Goal: Task Accomplishment & Management: Manage account settings

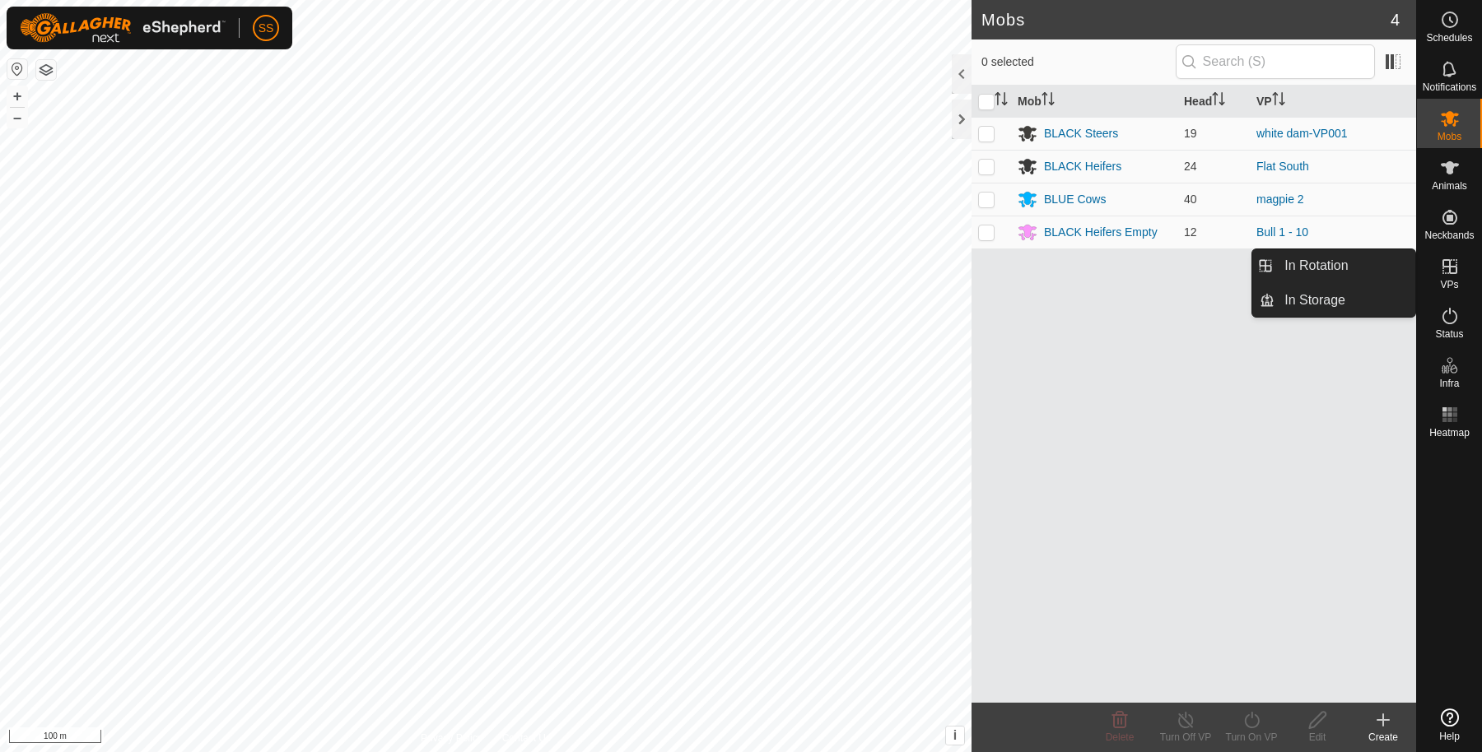
click at [1445, 255] on es-virtualpaddocks-svg-icon at bounding box center [1450, 267] width 30 height 26
click at [1392, 266] on link "In Rotation" at bounding box center [1344, 265] width 141 height 33
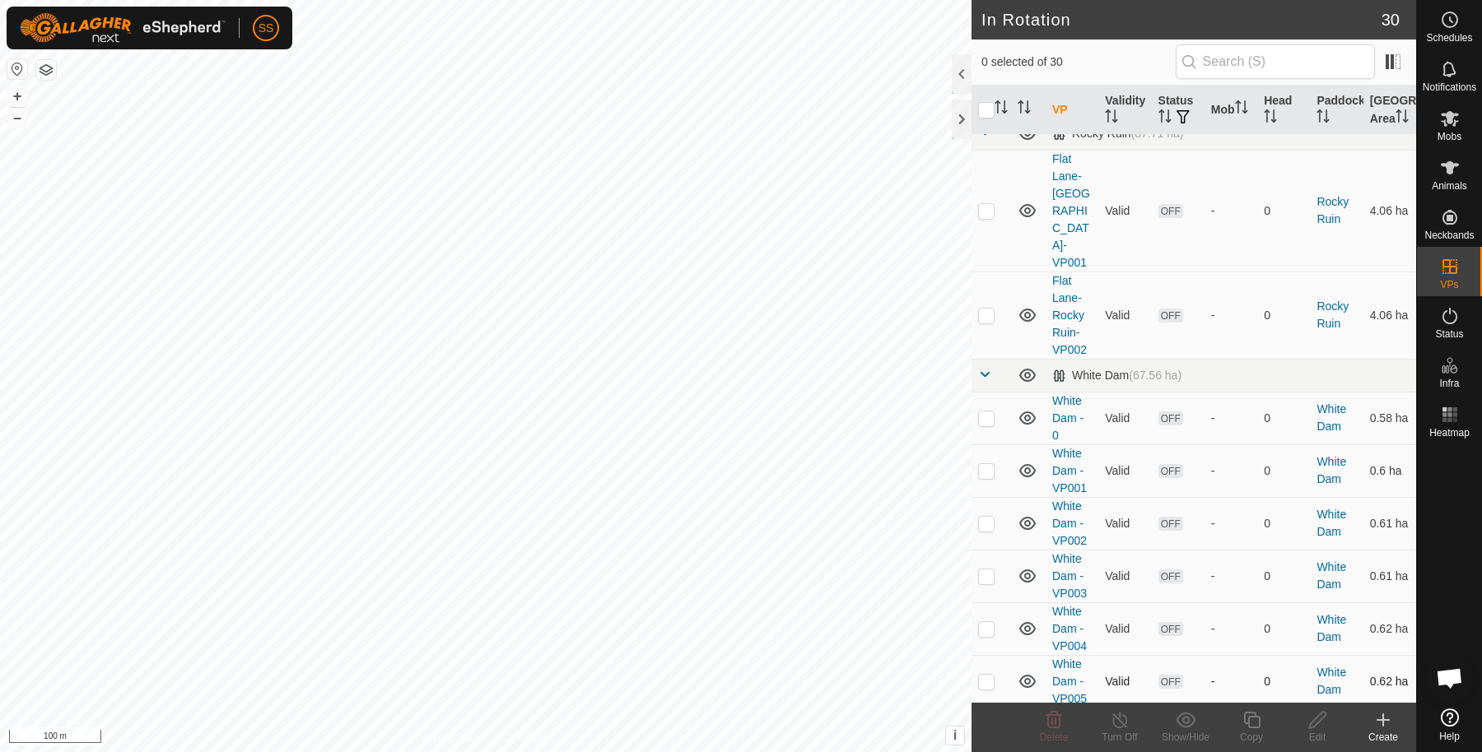
scroll to position [1063, 0]
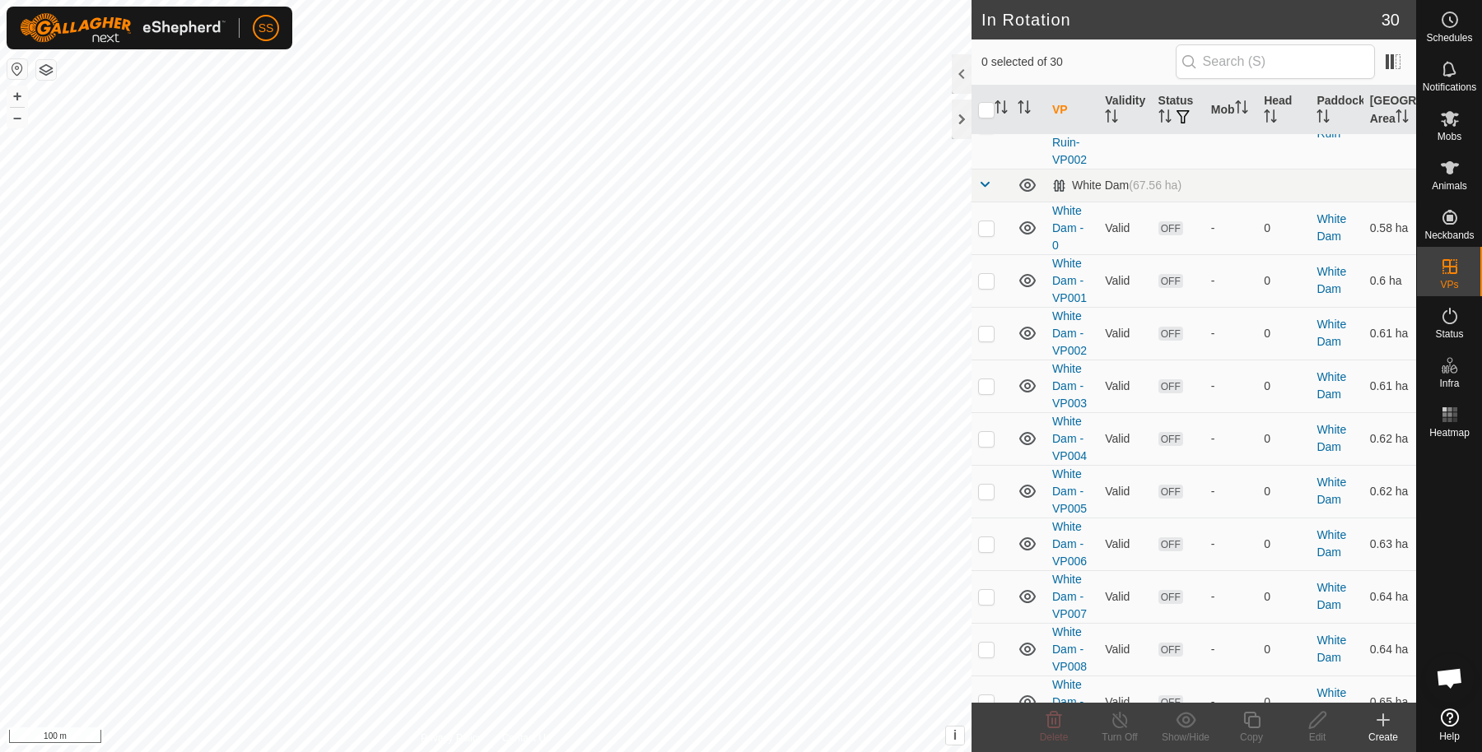
checkbox input "true"
click at [1316, 729] on icon at bounding box center [1317, 720] width 21 height 20
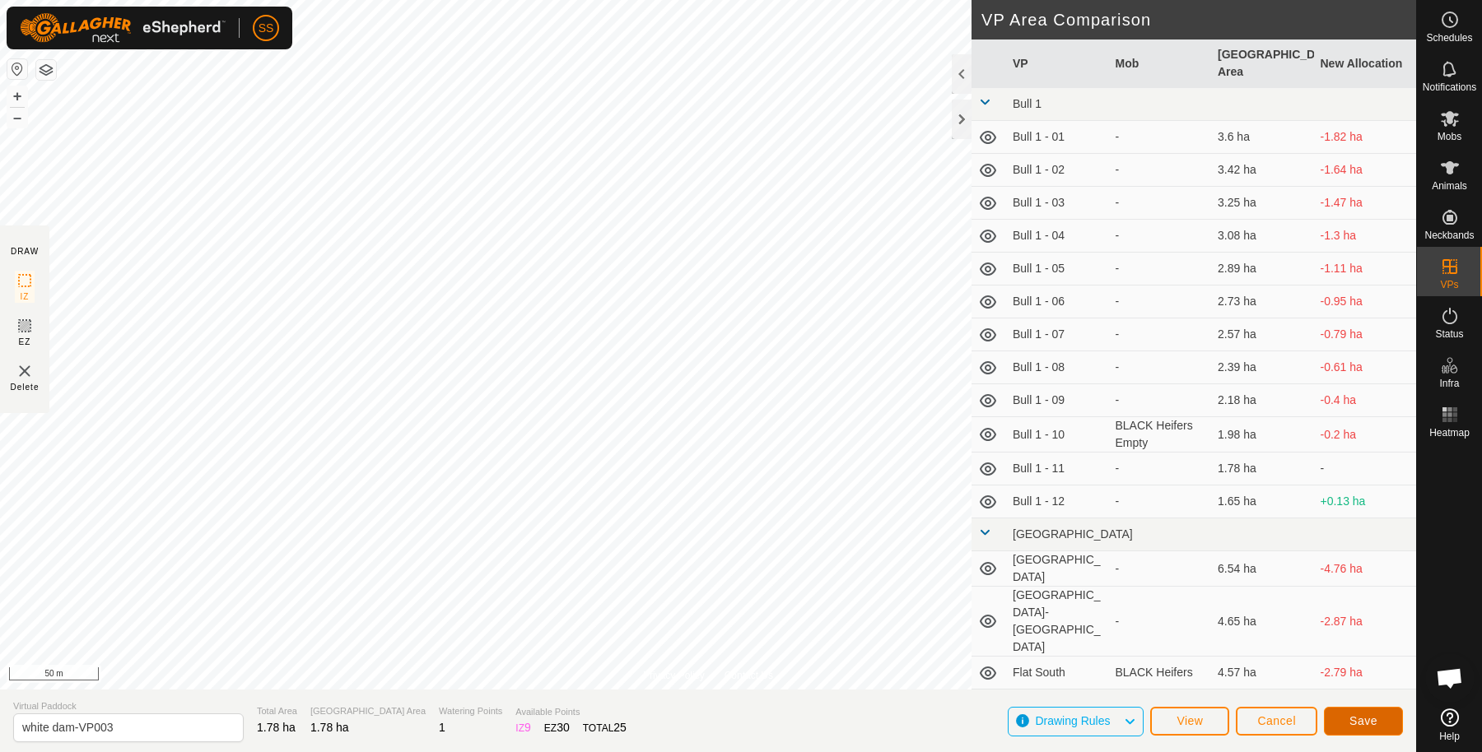
click at [1350, 724] on span "Save" at bounding box center [1363, 721] width 28 height 13
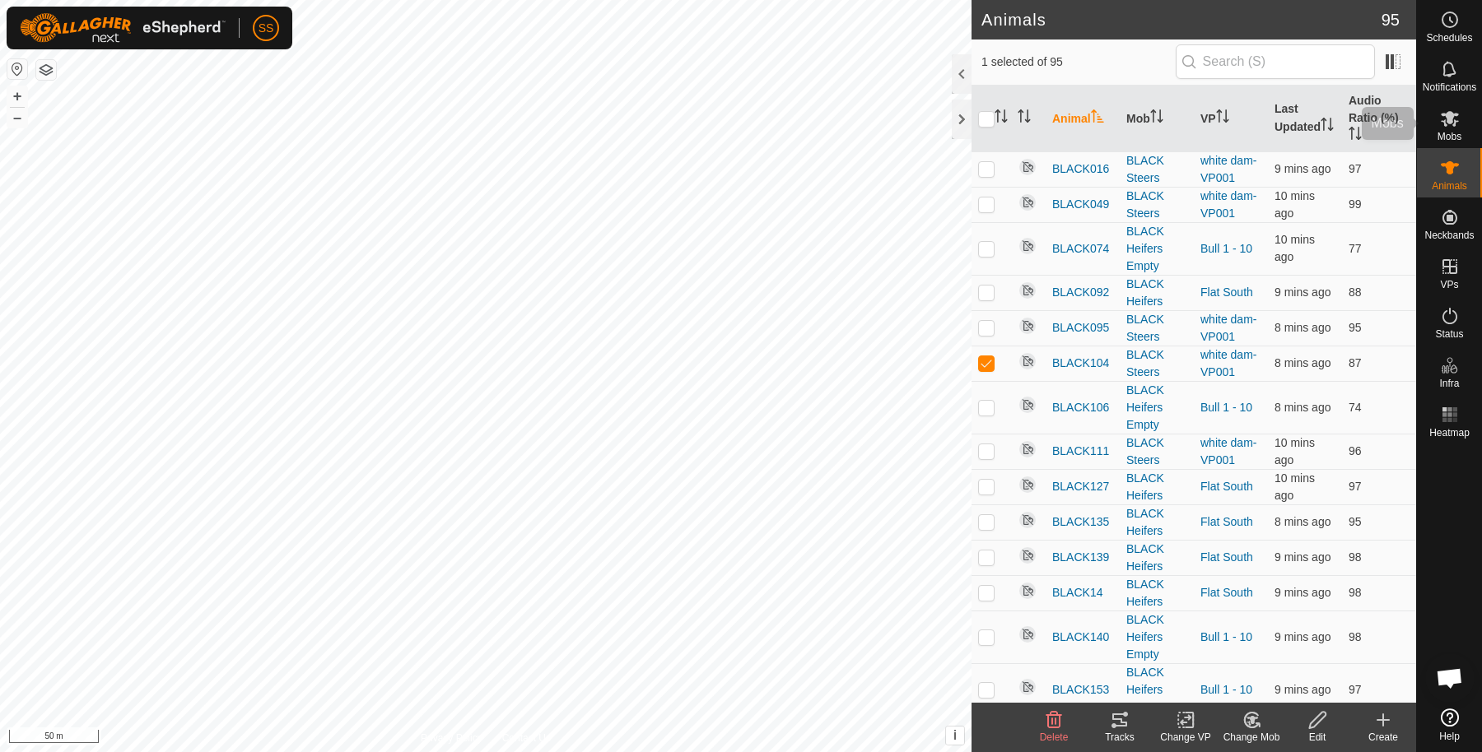
click at [1456, 132] on span "Mobs" at bounding box center [1449, 137] width 24 height 10
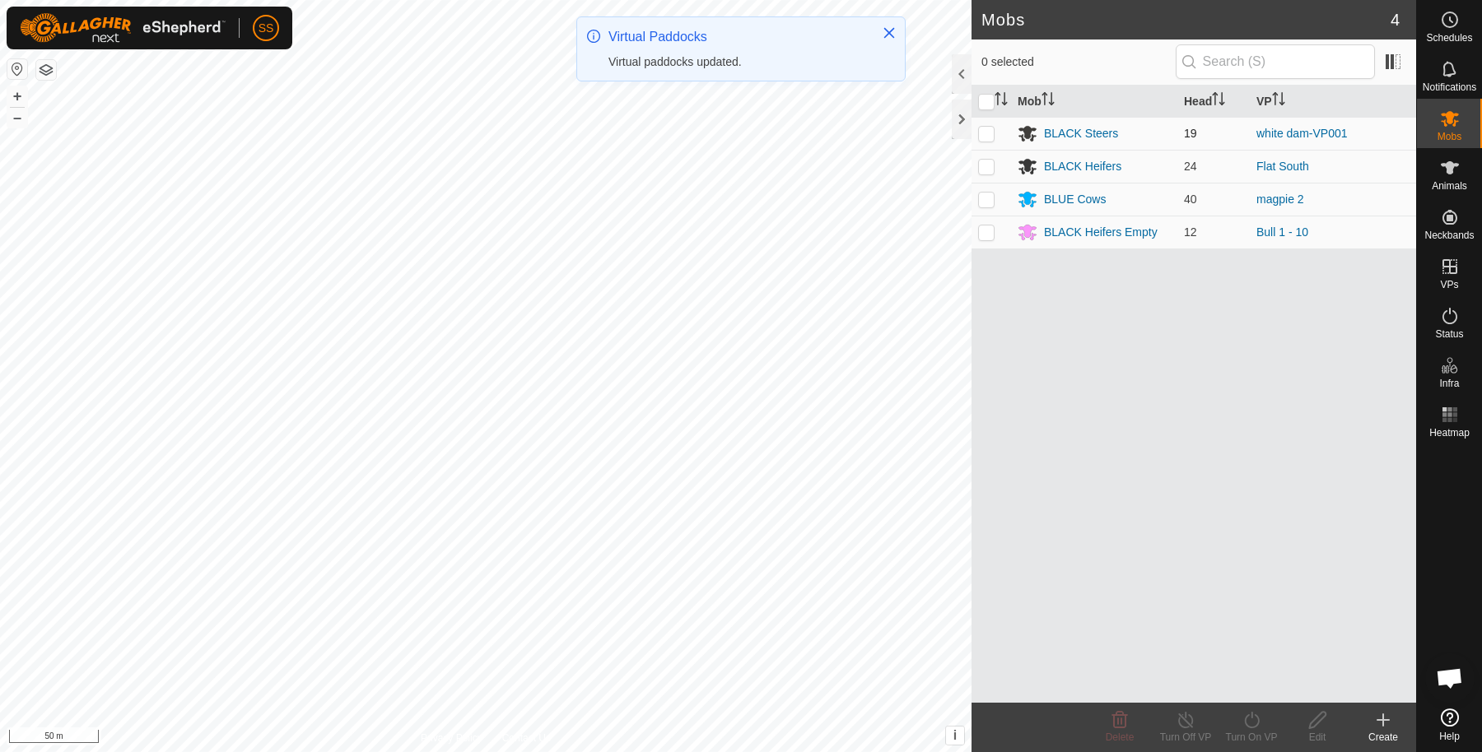
click at [985, 133] on p-checkbox at bounding box center [986, 133] width 16 height 13
checkbox input "true"
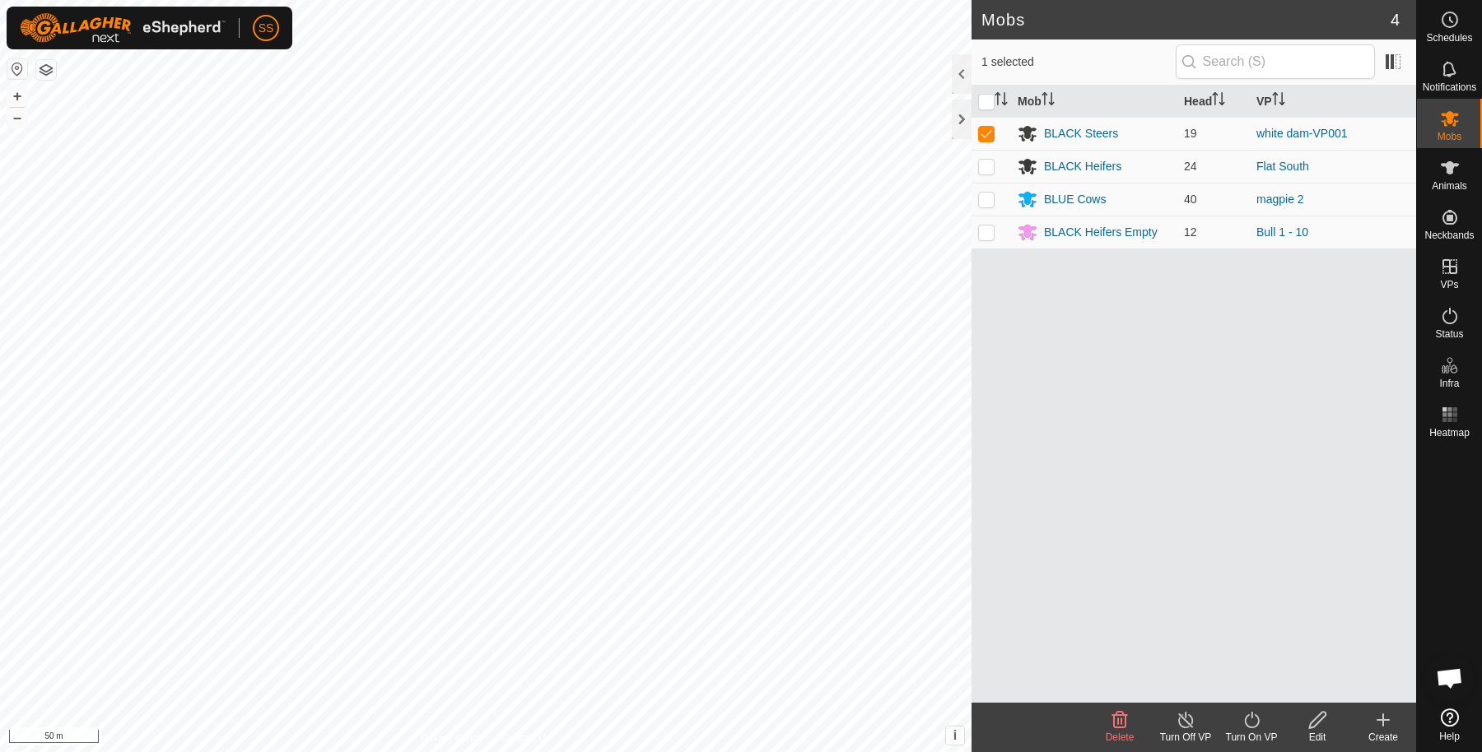
click at [1307, 725] on icon at bounding box center [1317, 720] width 21 height 20
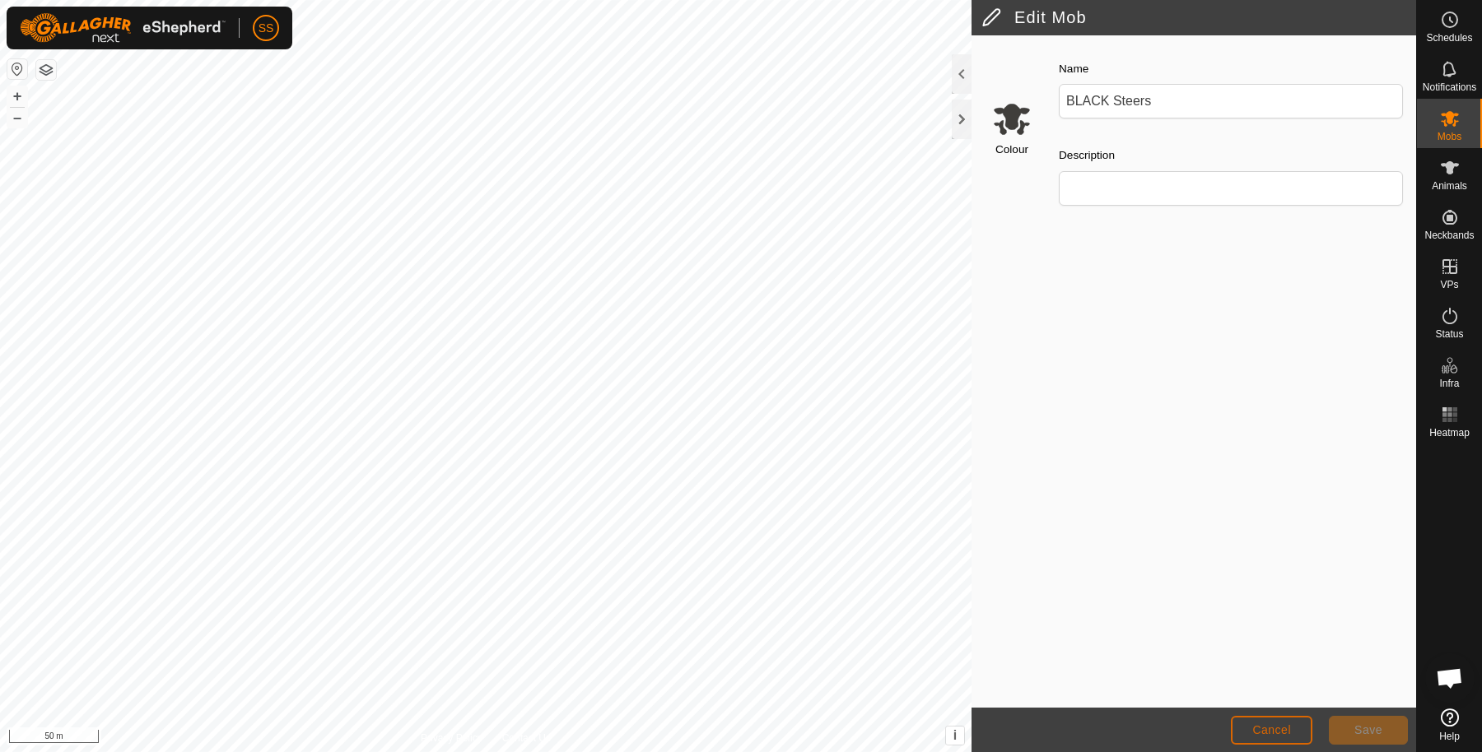
click at [1272, 730] on span "Cancel" at bounding box center [1271, 730] width 39 height 13
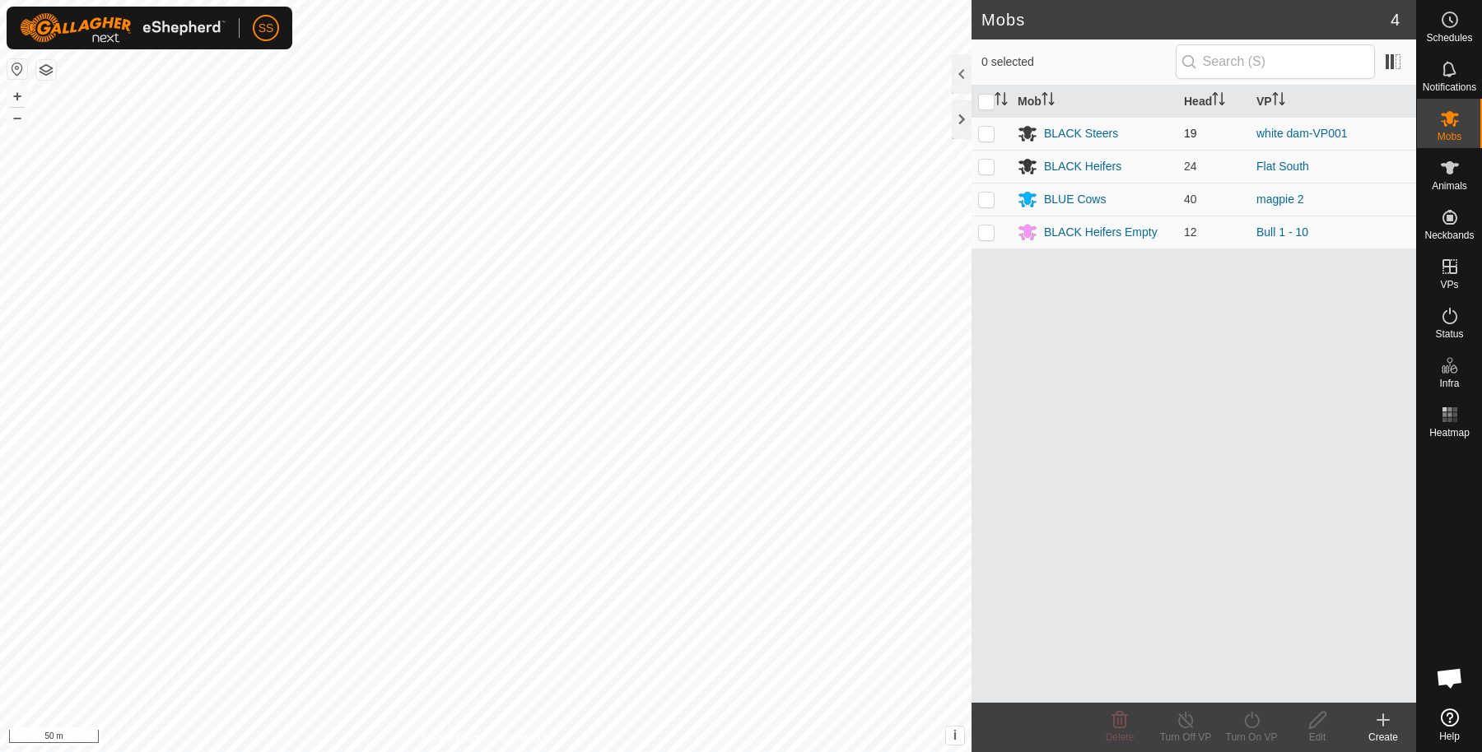
drag, startPoint x: 990, startPoint y: 131, endPoint x: 1009, endPoint y: 206, distance: 77.5
click at [989, 131] on p-checkbox at bounding box center [986, 133] width 16 height 13
checkbox input "true"
click at [1243, 727] on icon at bounding box center [1251, 720] width 21 height 20
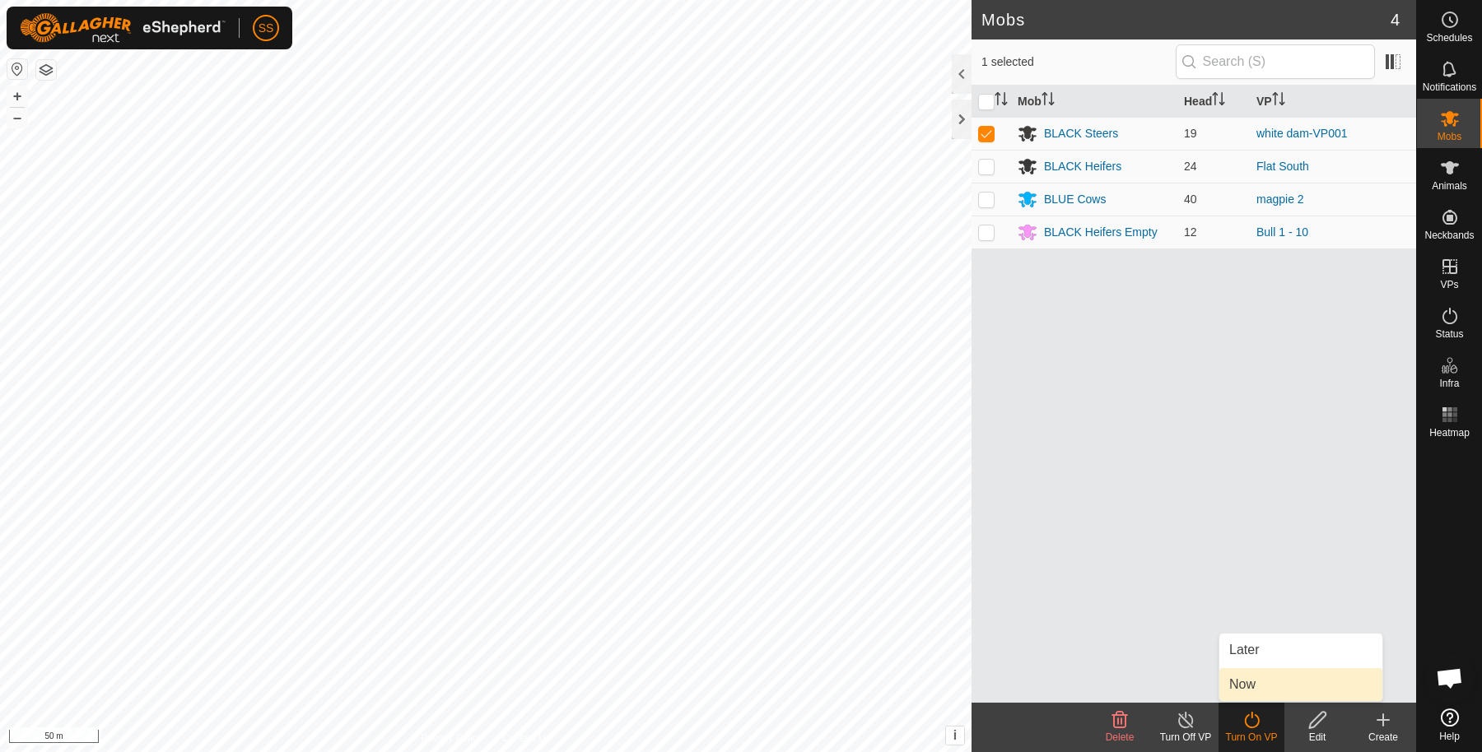
click at [1251, 678] on link "Now" at bounding box center [1300, 684] width 163 height 33
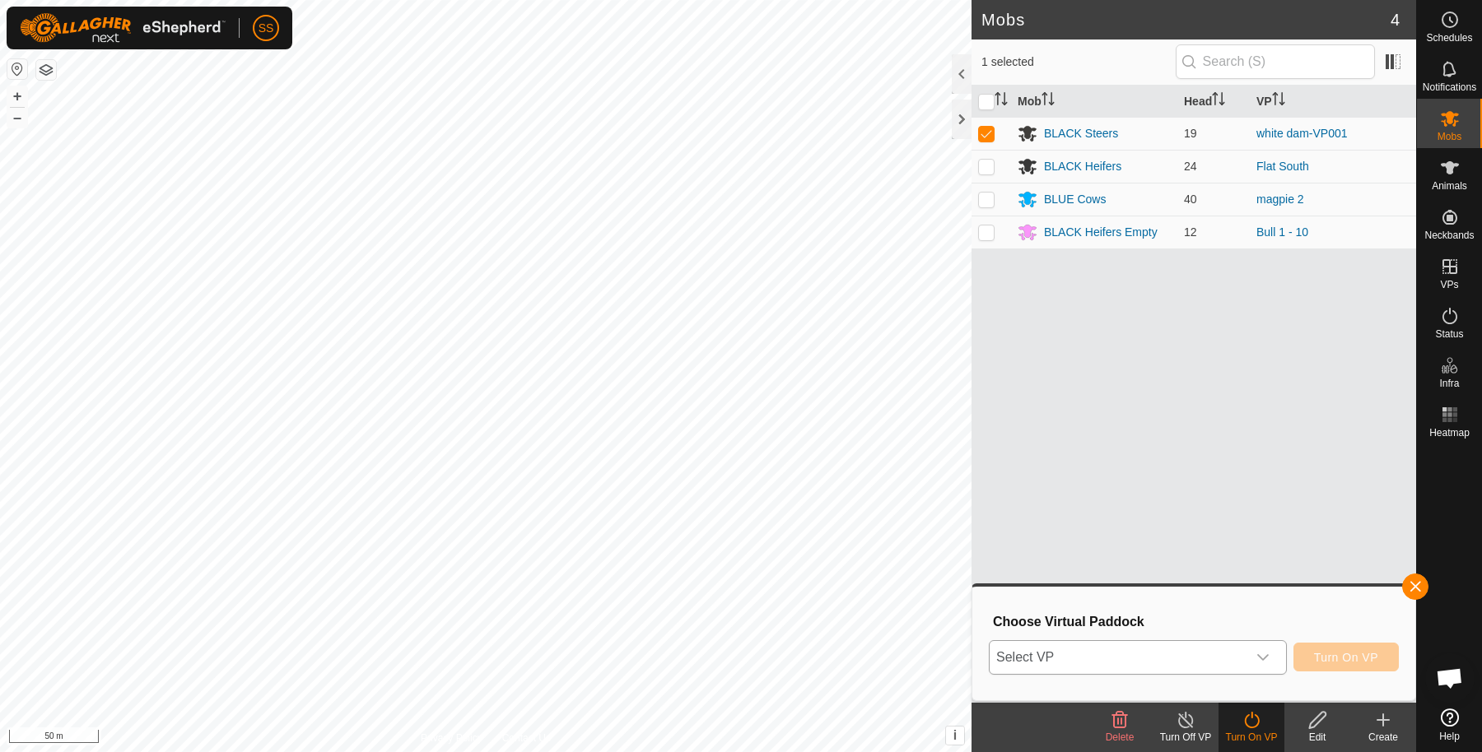
click at [1232, 664] on span "Select VP" at bounding box center [1118, 657] width 257 height 33
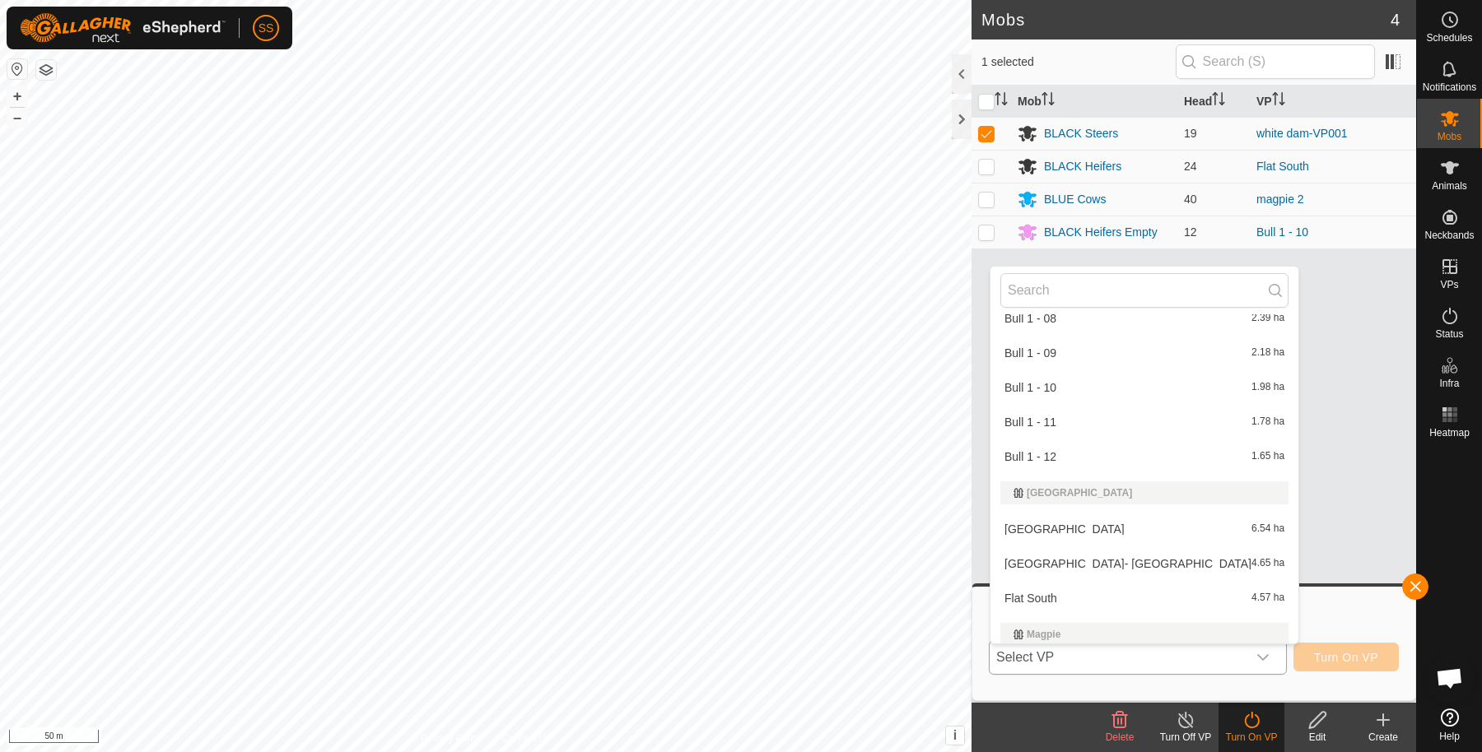
scroll to position [895, 0]
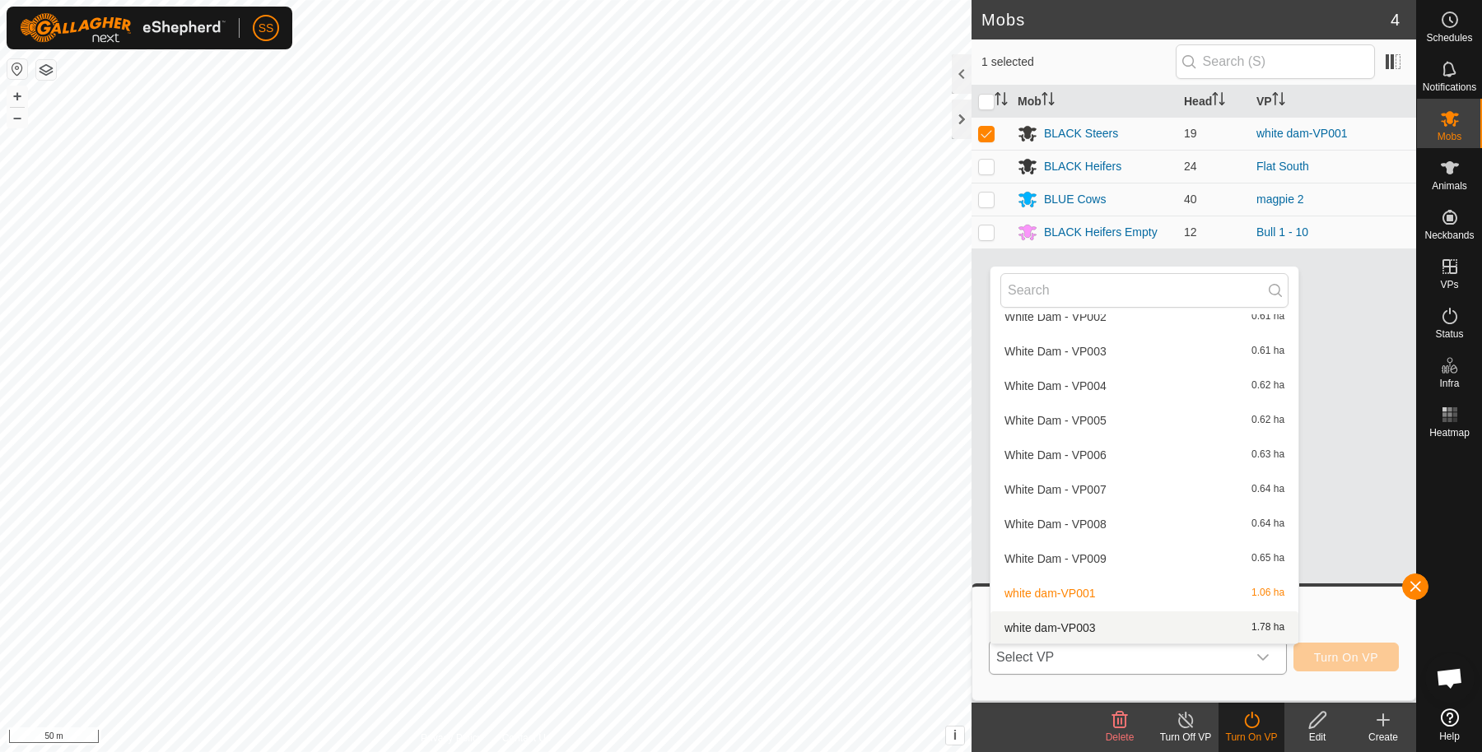
click at [1108, 629] on li "white dam-VP003 1.78 ha" at bounding box center [1144, 628] width 308 height 33
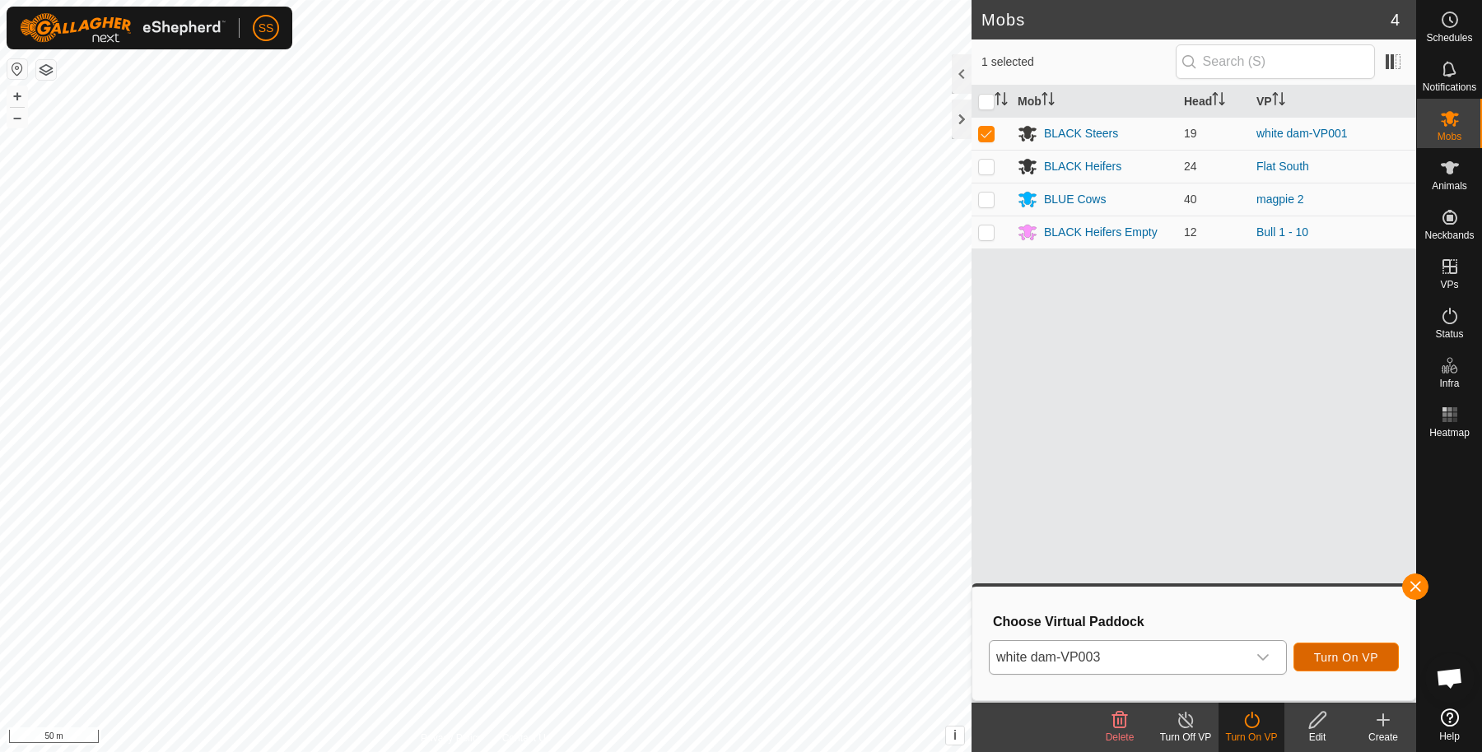
click at [1362, 651] on span "Turn On VP" at bounding box center [1346, 657] width 64 height 13
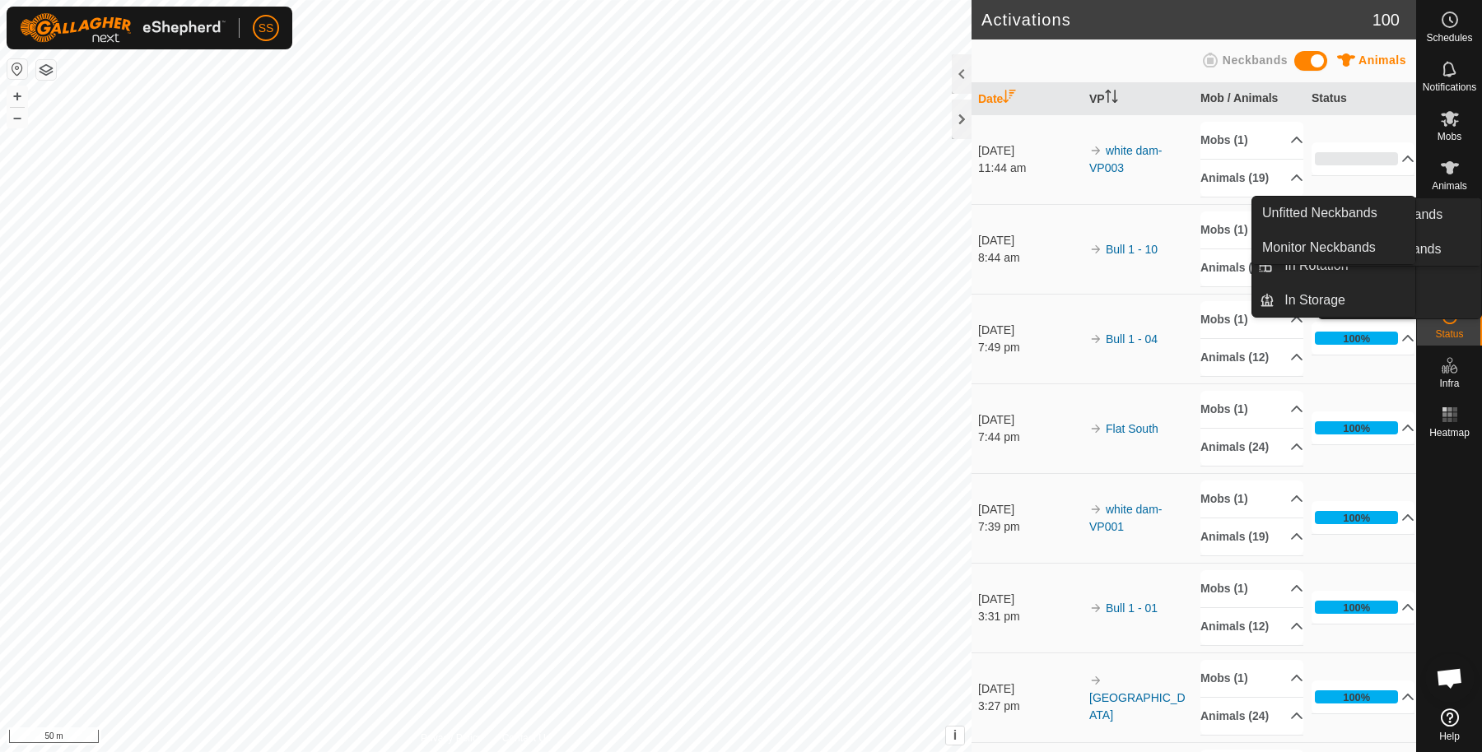
click at [1457, 165] on icon at bounding box center [1450, 167] width 18 height 13
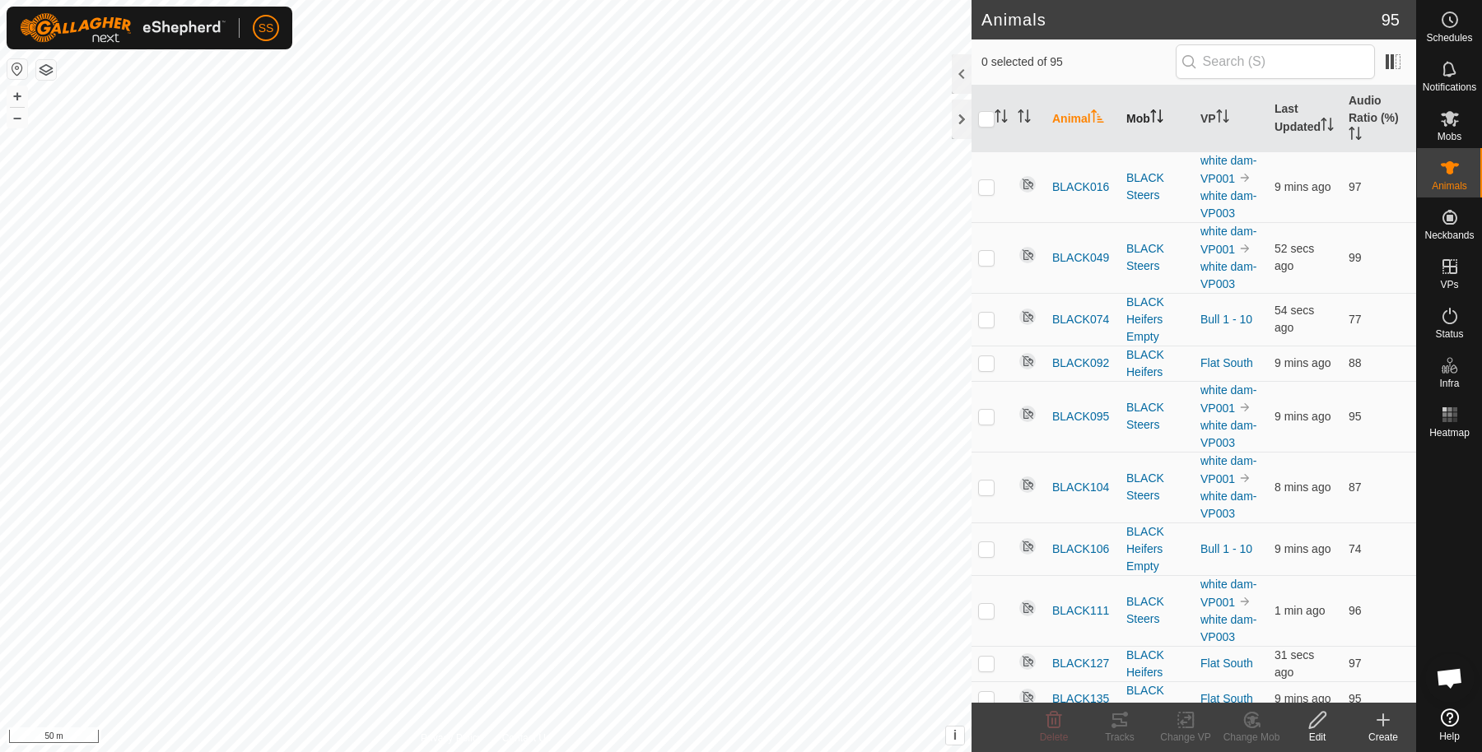
click at [1150, 110] on icon "Activate to sort" at bounding box center [1156, 115] width 13 height 13
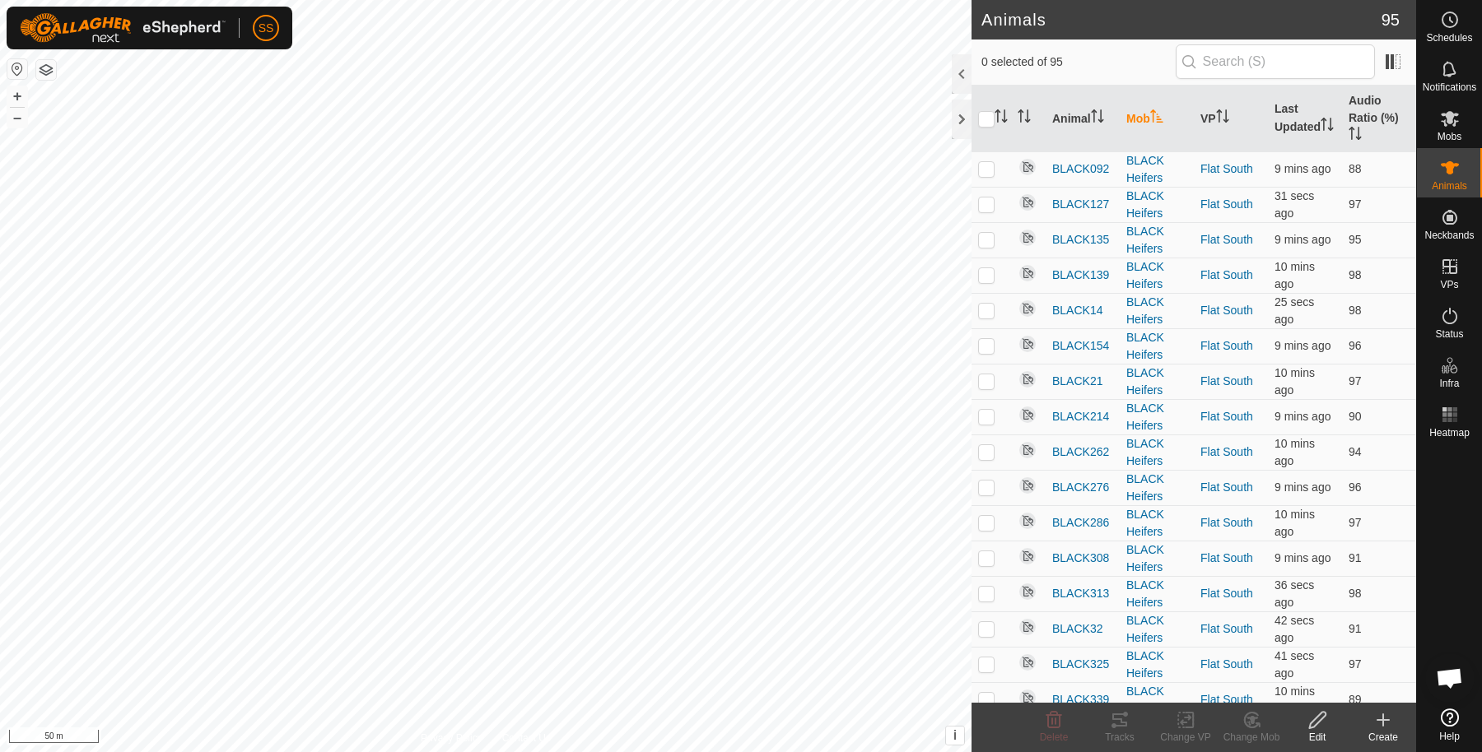
click at [1153, 114] on icon "Activate to sort" at bounding box center [1156, 115] width 12 height 13
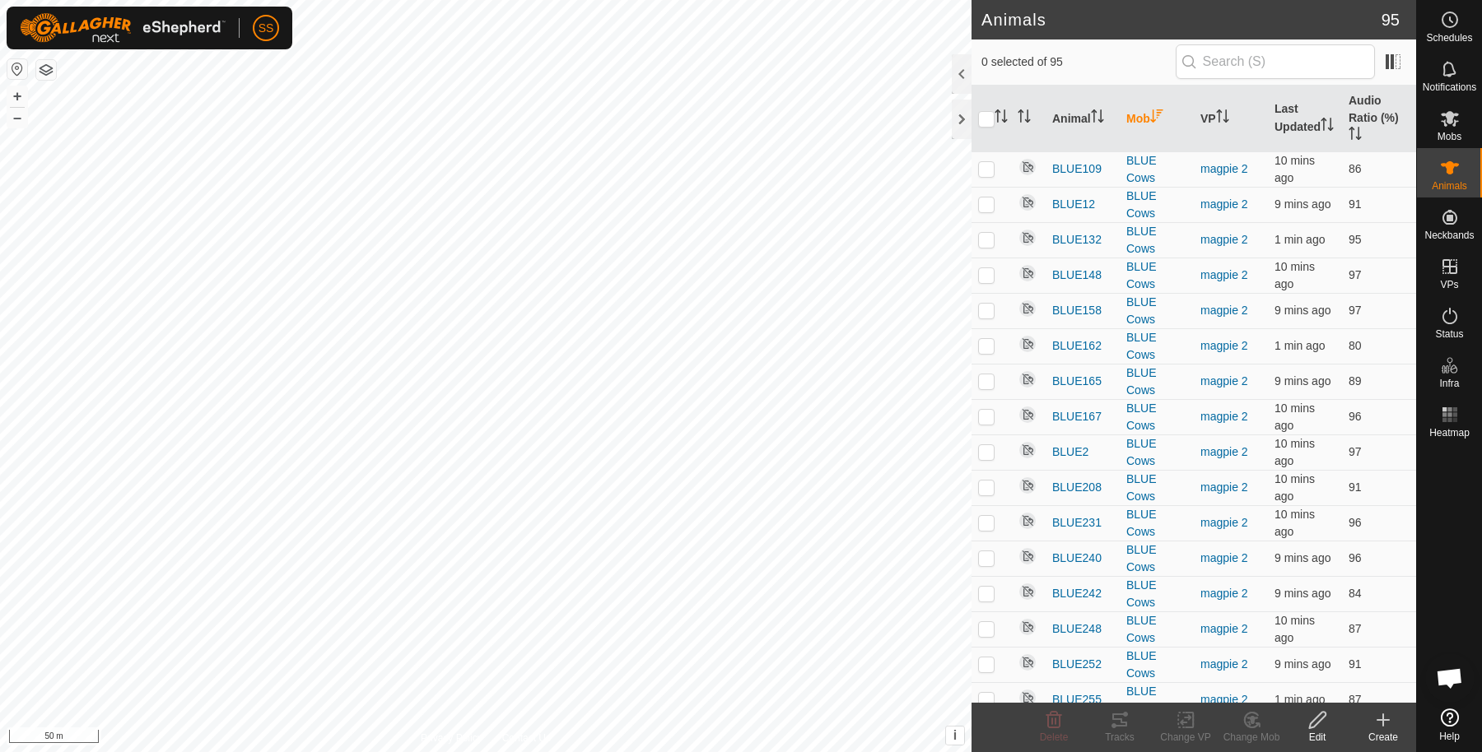
click at [1148, 119] on th "Mob" at bounding box center [1157, 119] width 74 height 67
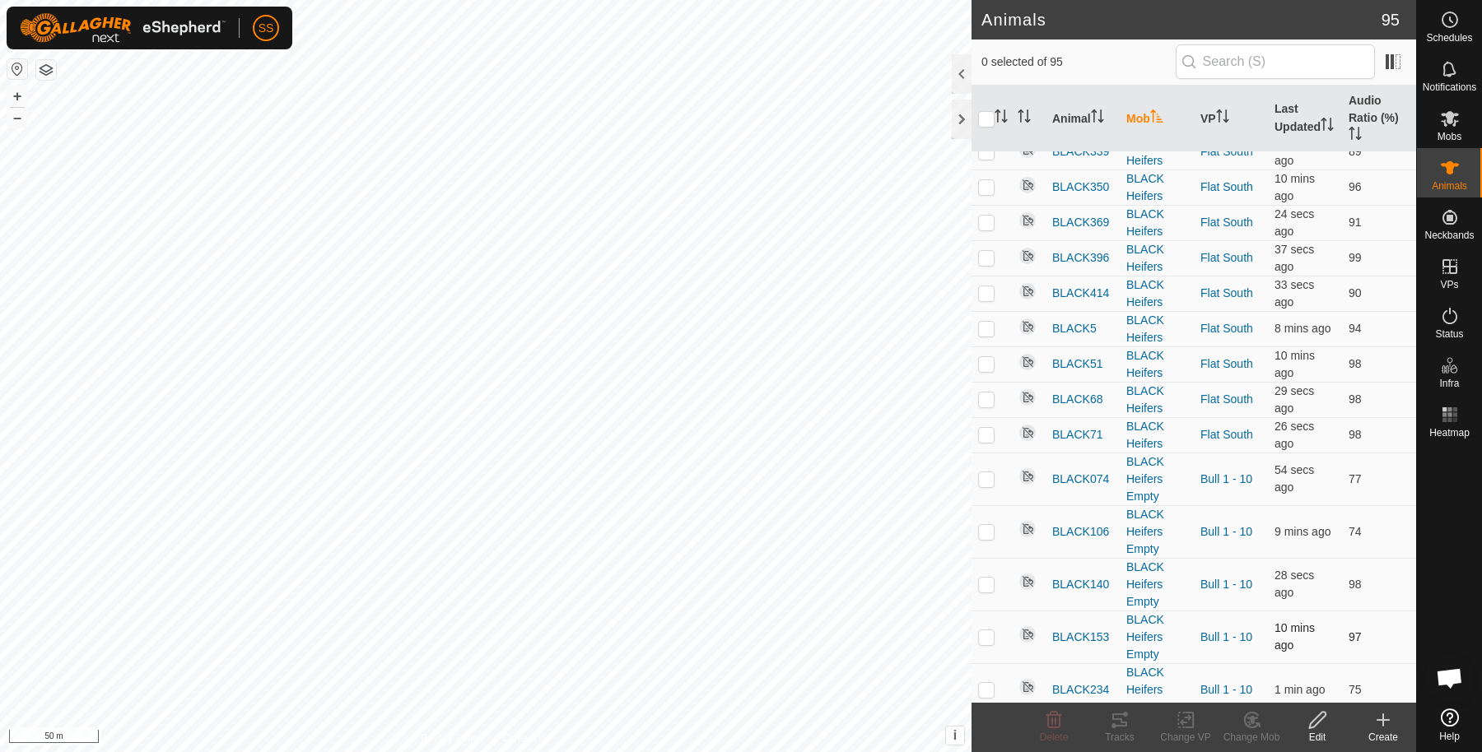
scroll to position [1372, 0]
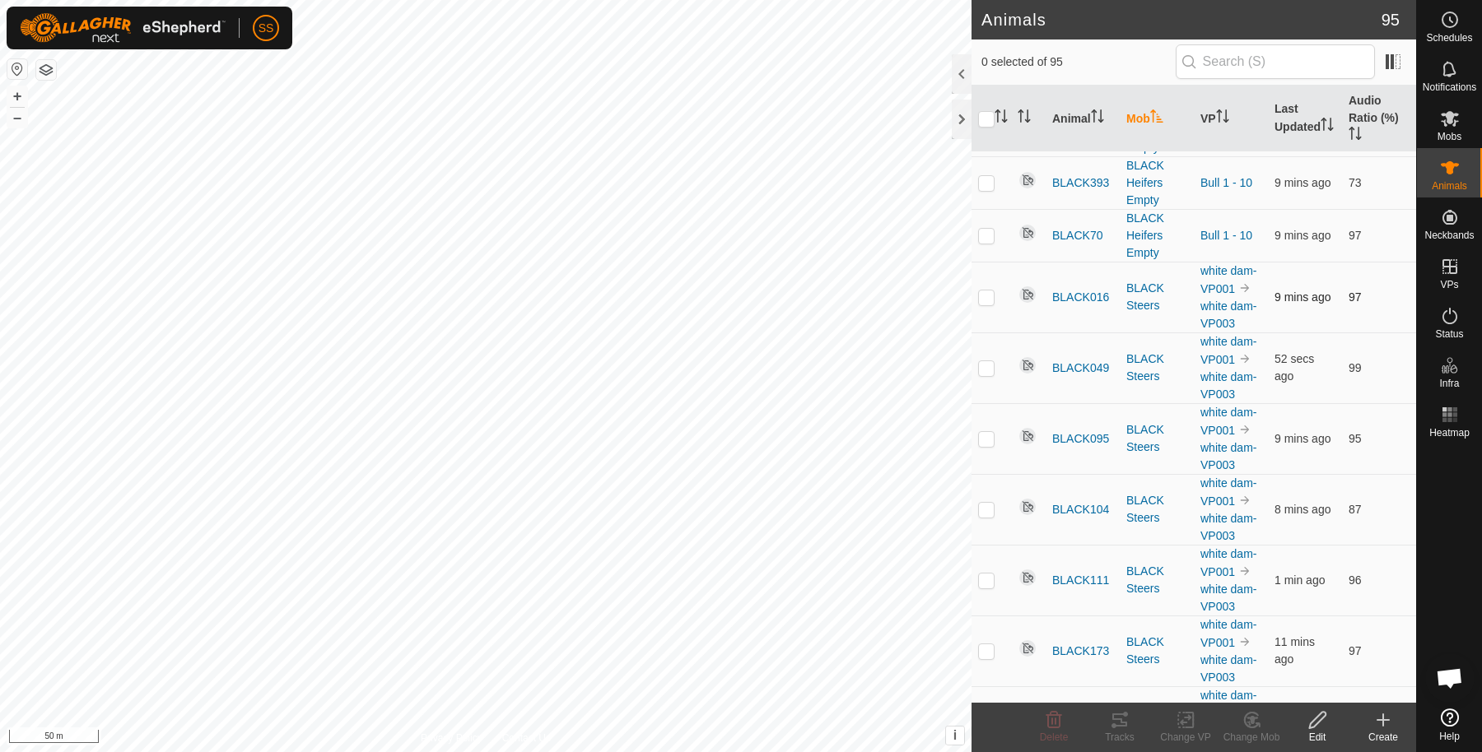
click at [984, 291] on p-checkbox at bounding box center [986, 297] width 16 height 13
checkbox input "true"
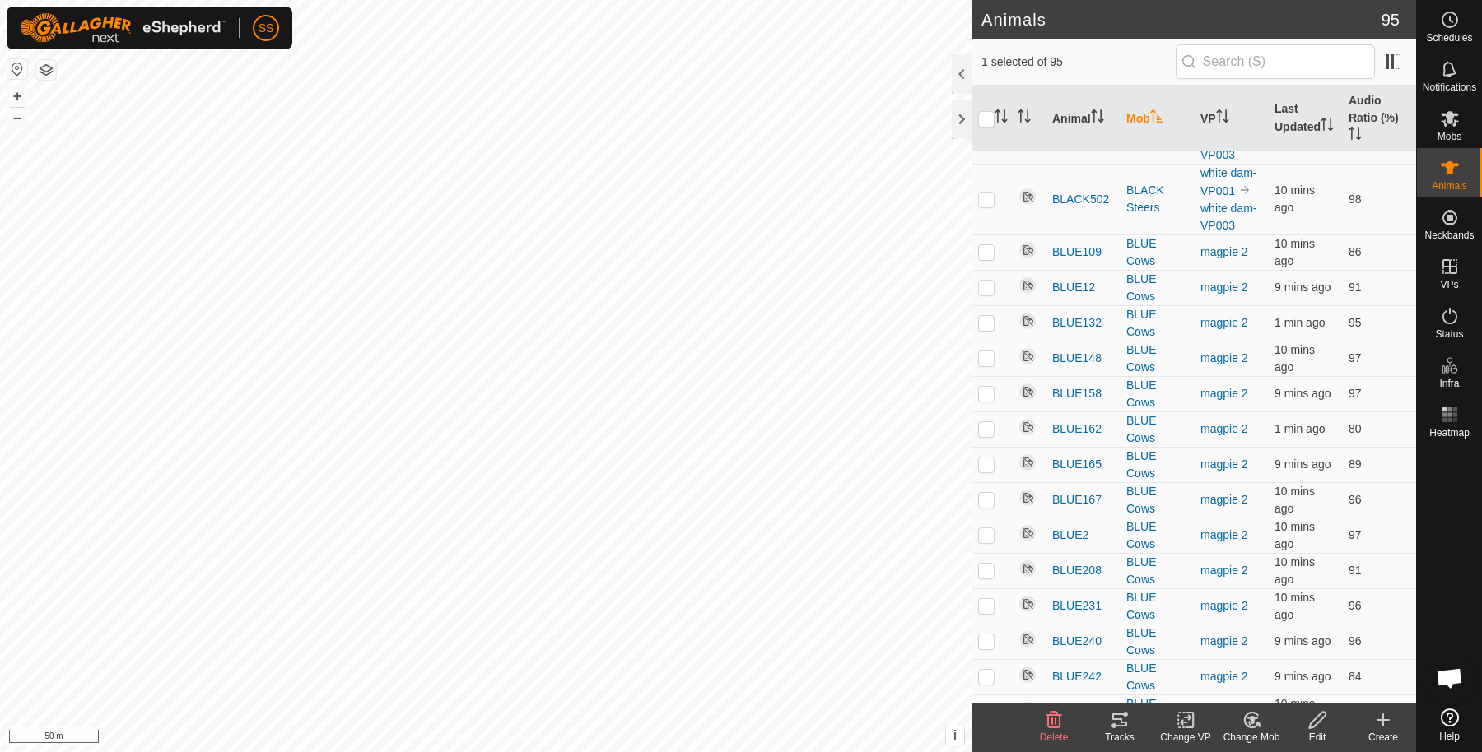
scroll to position [2470, 0]
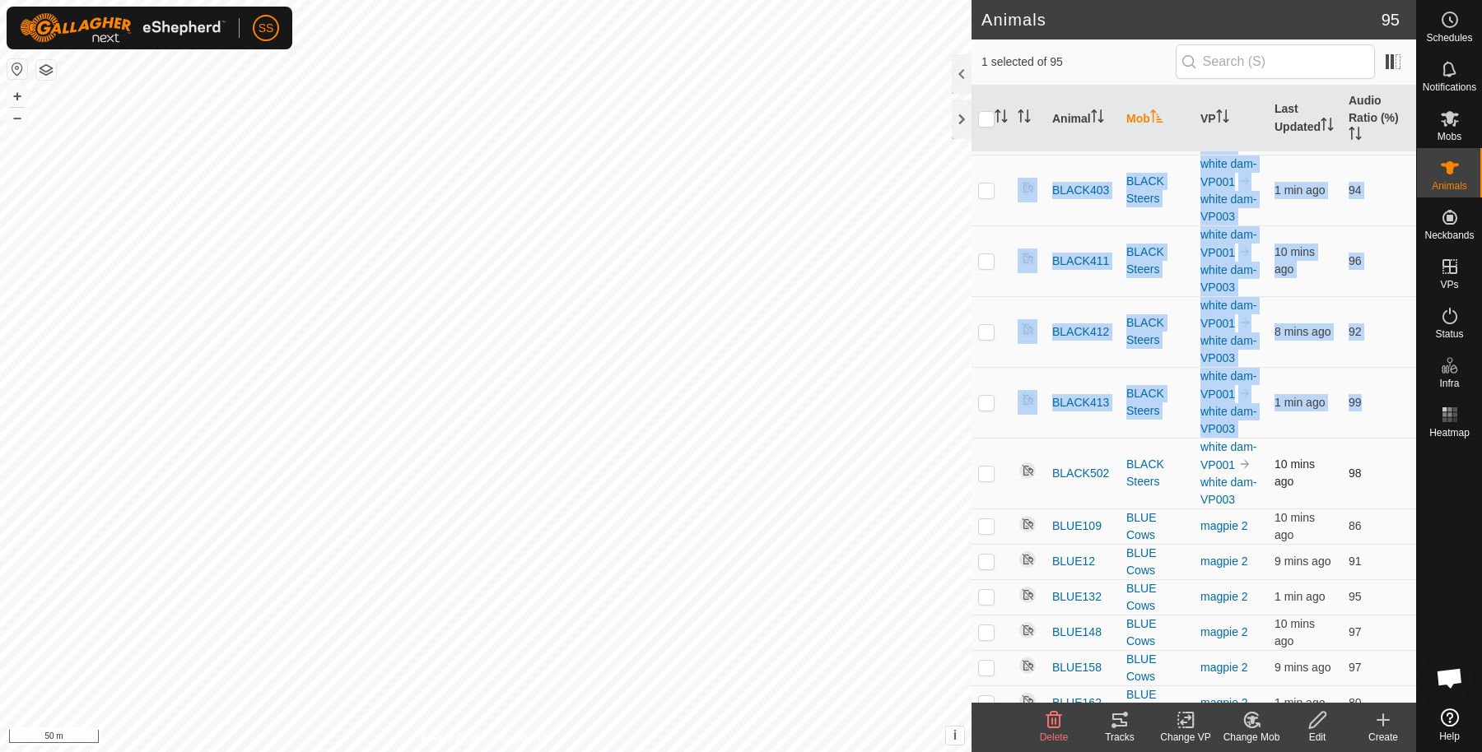
click at [989, 467] on p-checkbox at bounding box center [986, 473] width 16 height 13
checkbox input "true"
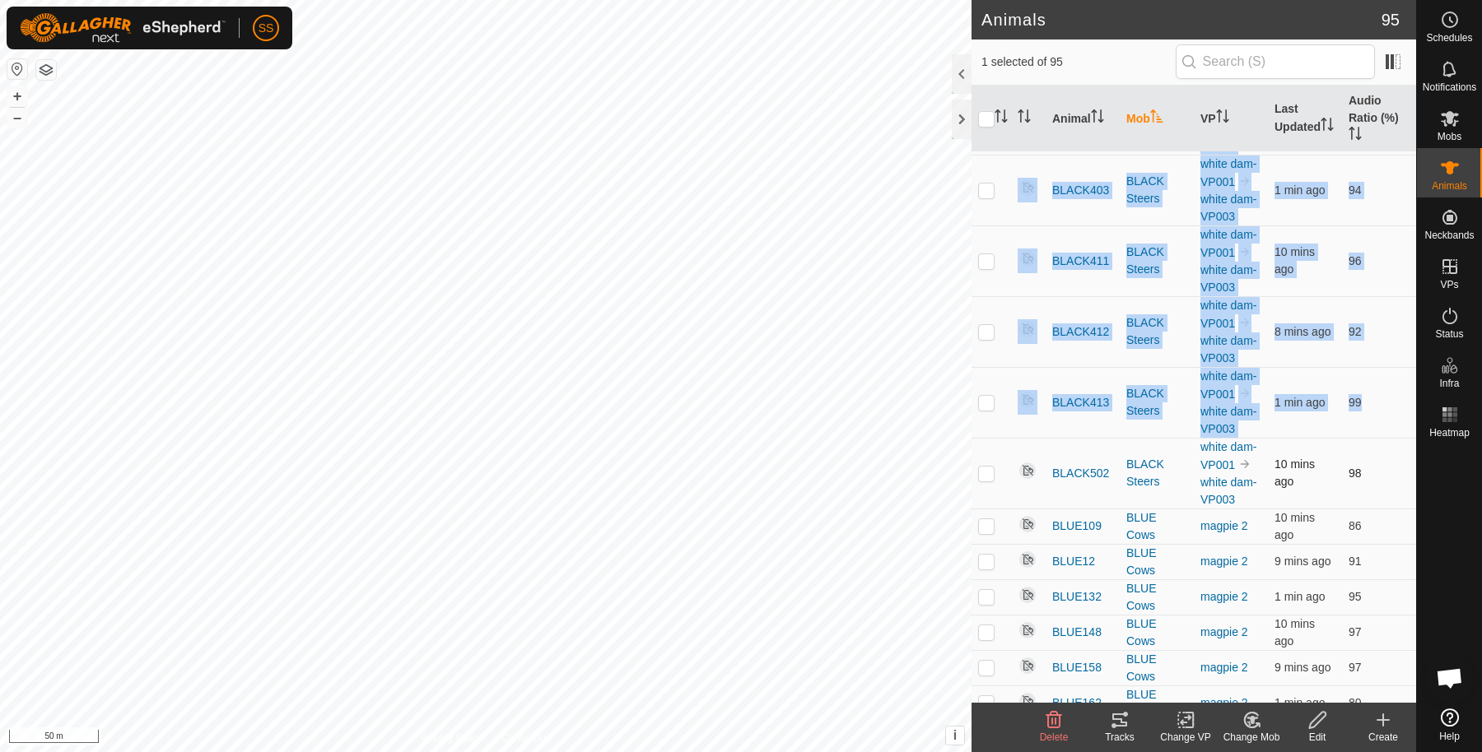
checkbox input "true"
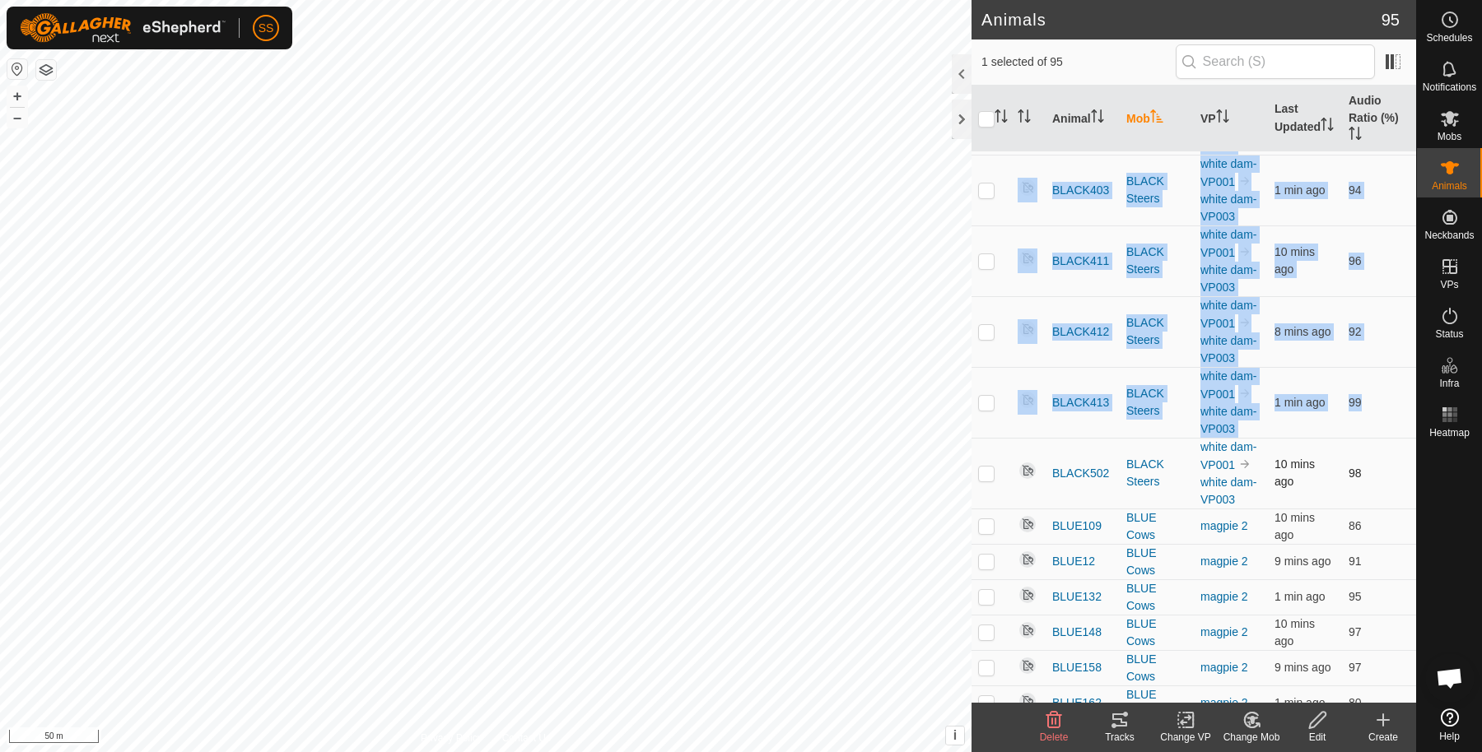
checkbox input "true"
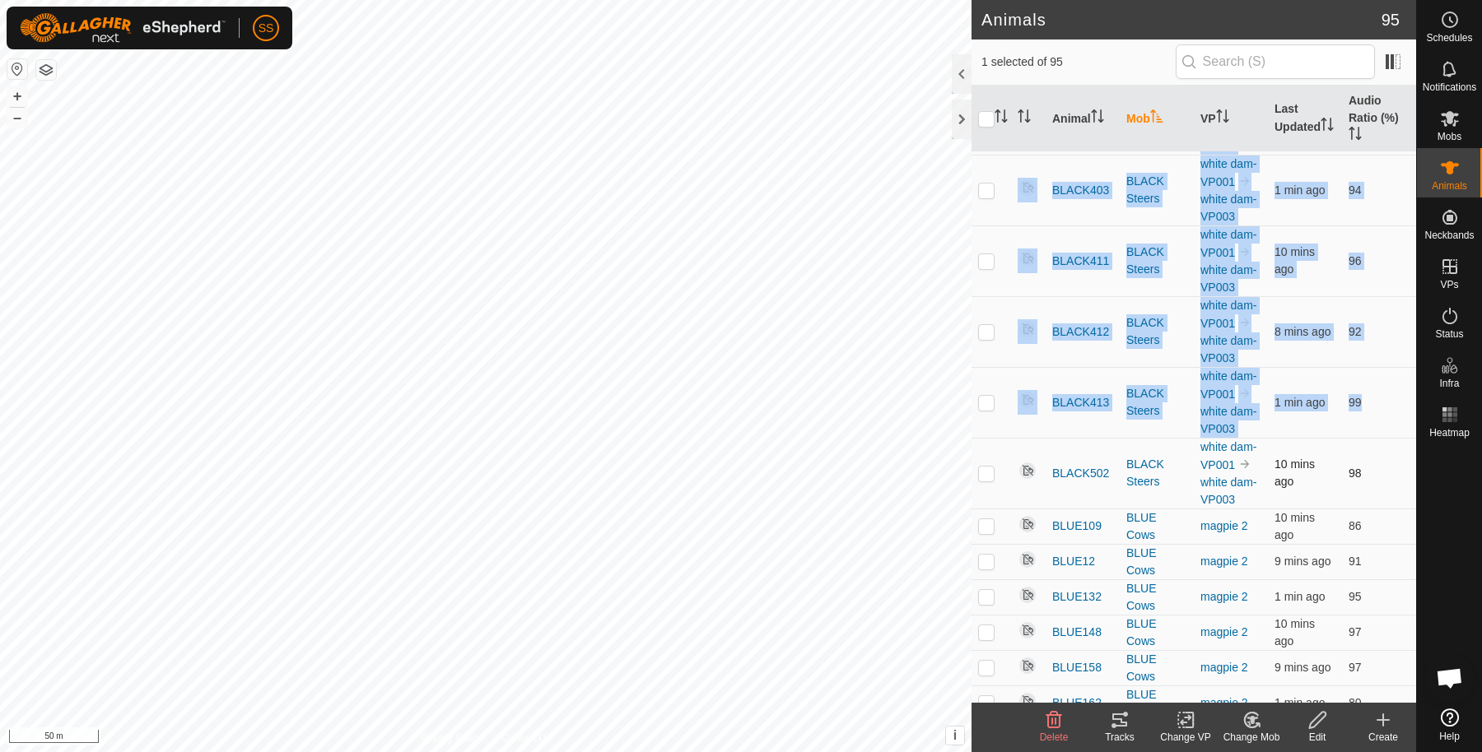
checkbox input "true"
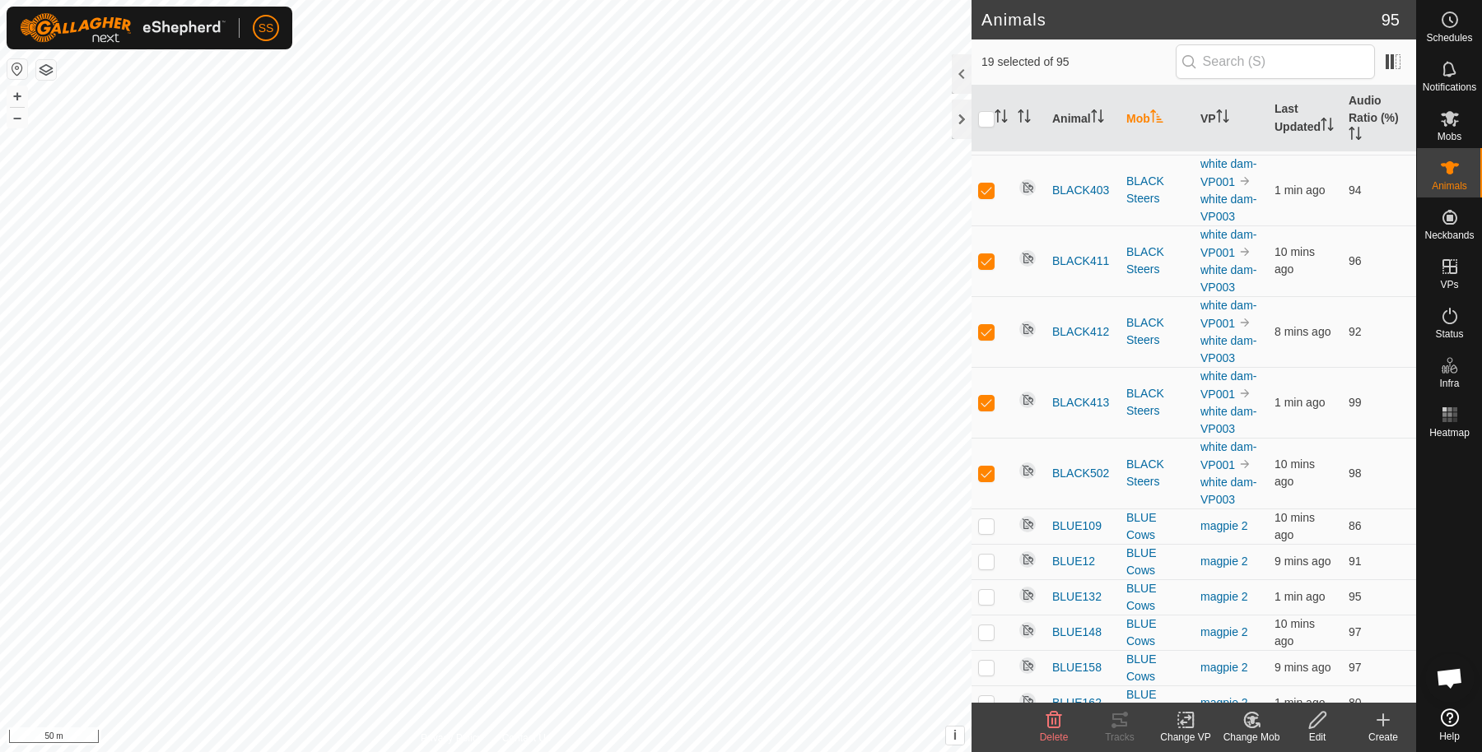
click at [1302, 724] on edit-svg-icon at bounding box center [1317, 720] width 66 height 20
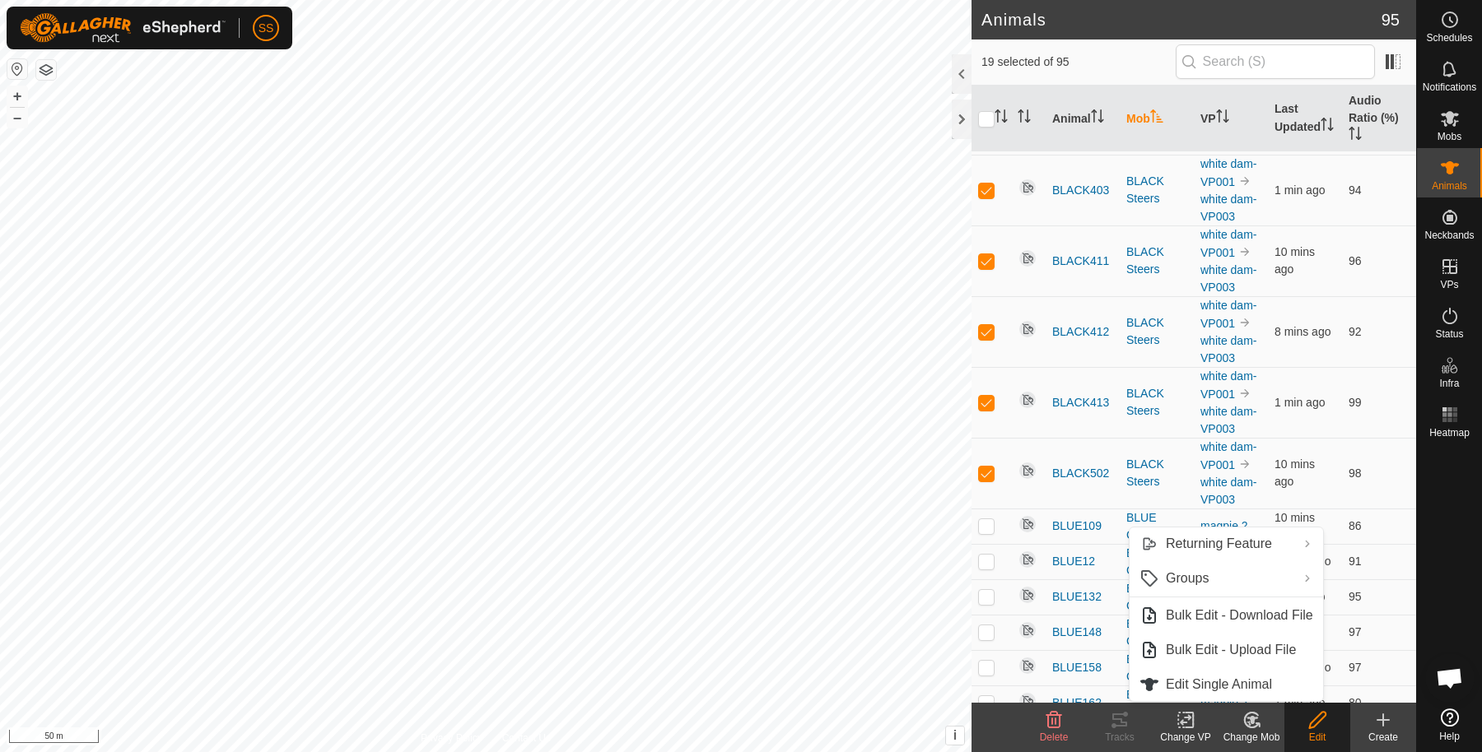
click at [1316, 724] on icon at bounding box center [1317, 720] width 16 height 16
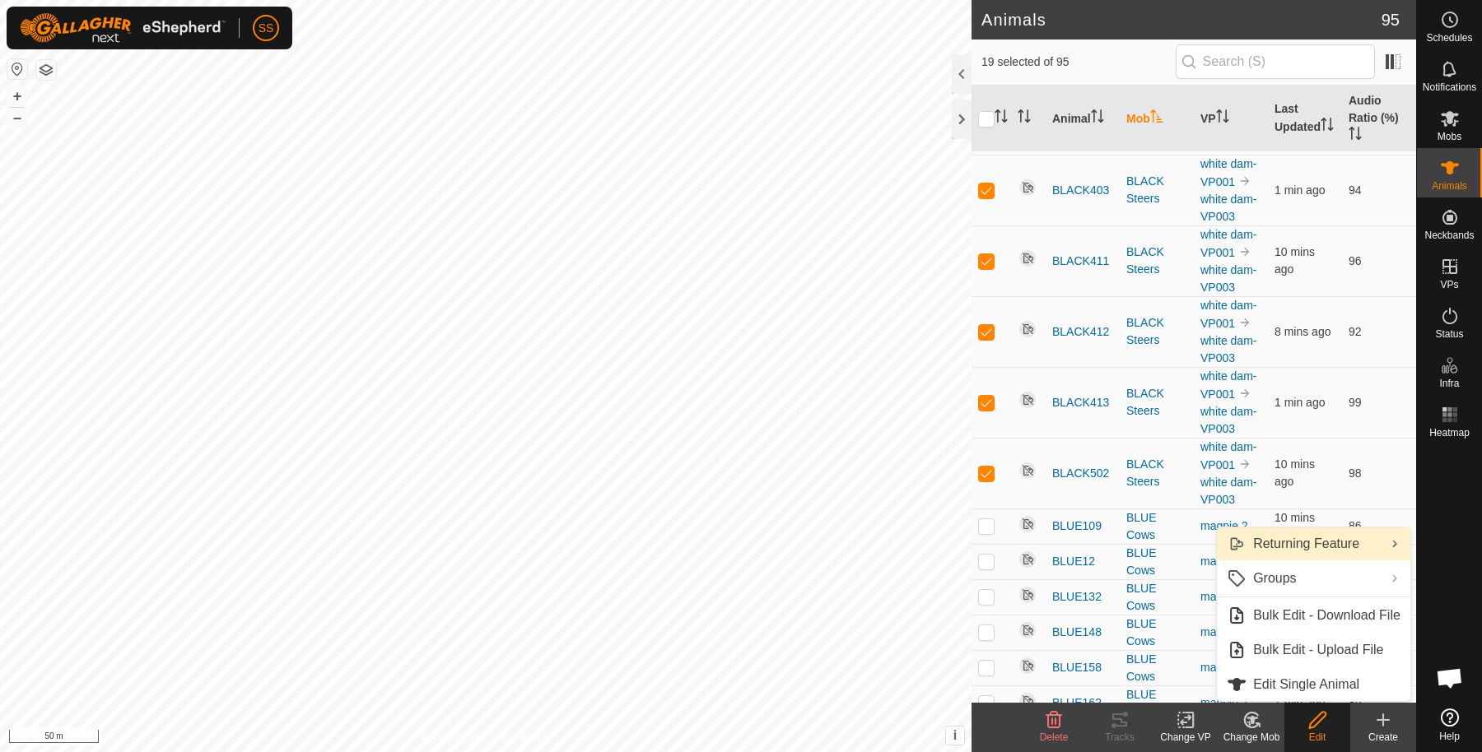
click at [1309, 549] on link "Returning Feature" at bounding box center [1313, 544] width 193 height 33
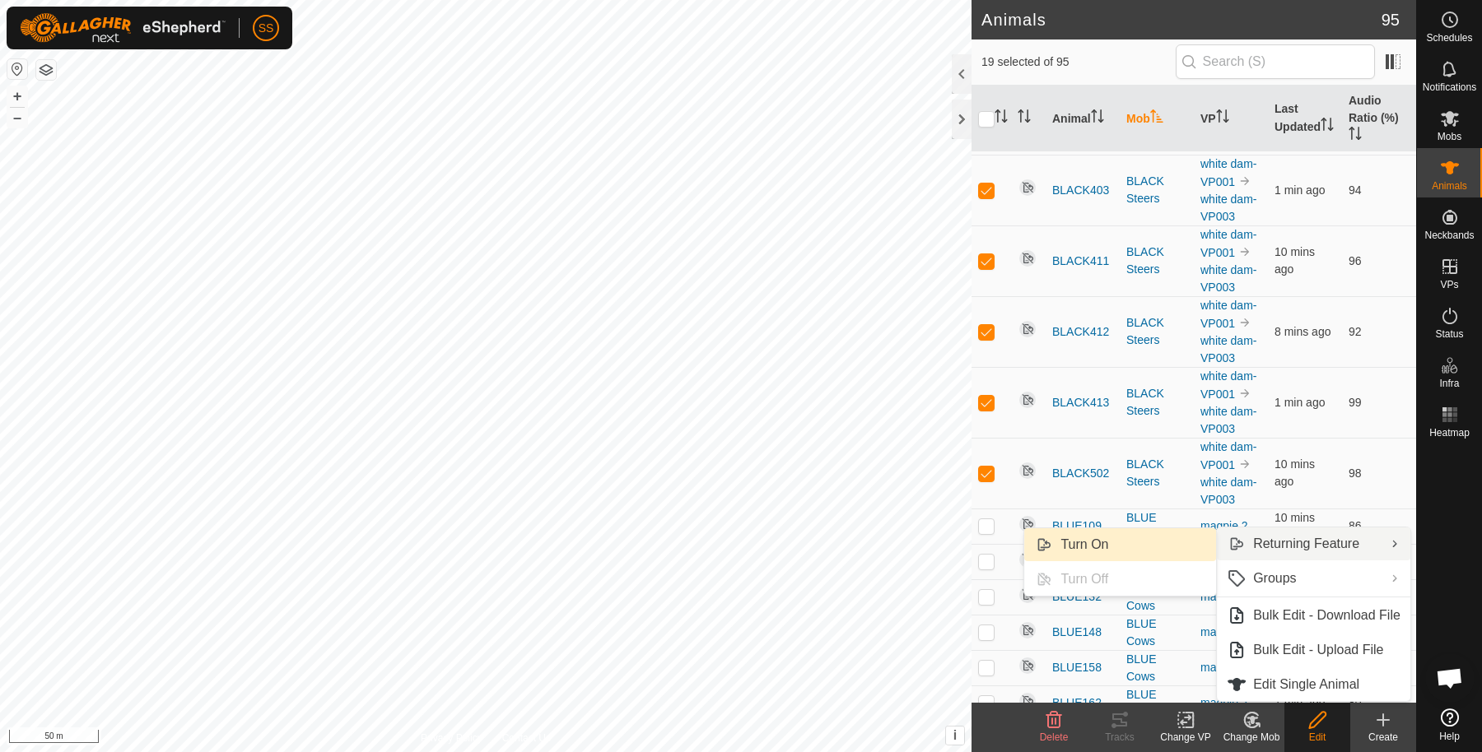
click at [1133, 539] on link "Turn On" at bounding box center [1120, 545] width 192 height 33
checkbox input "false"
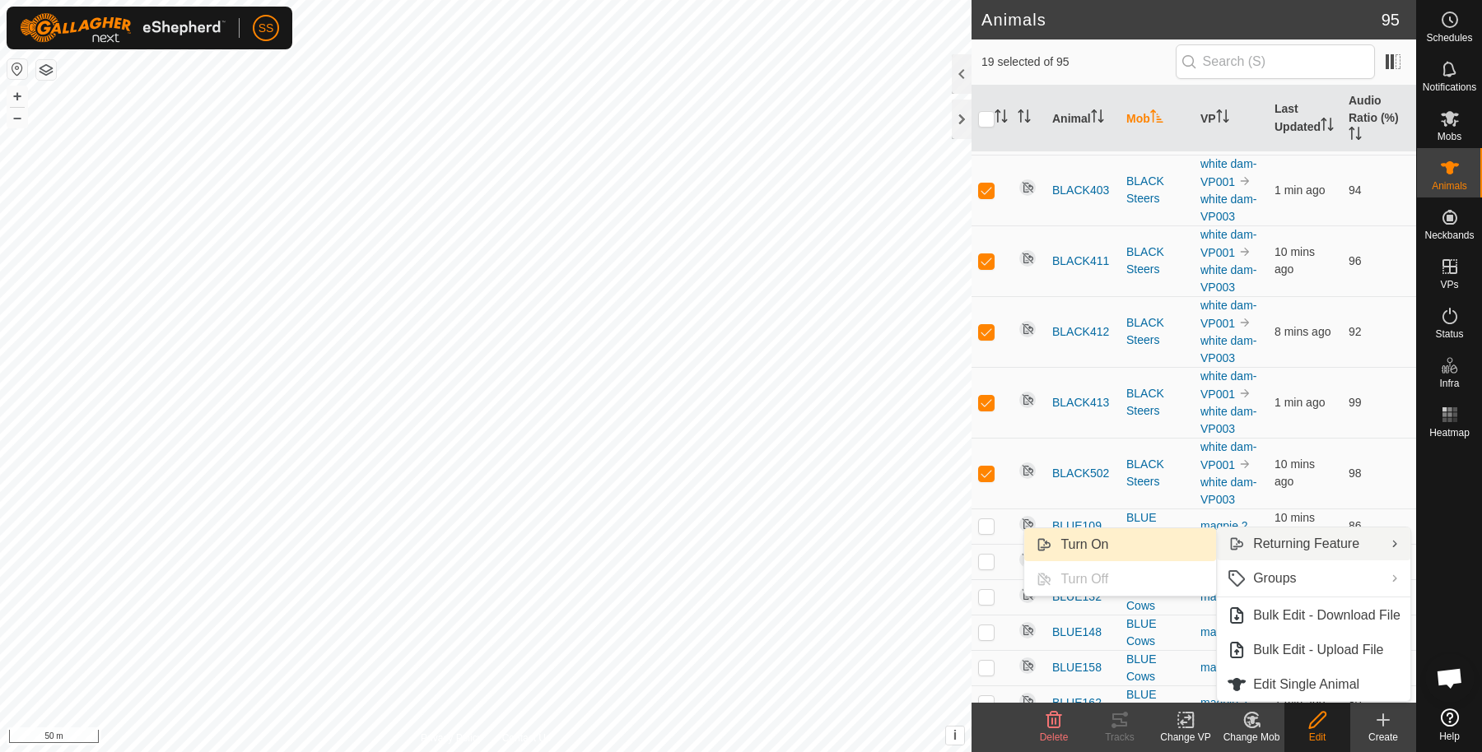
checkbox input "false"
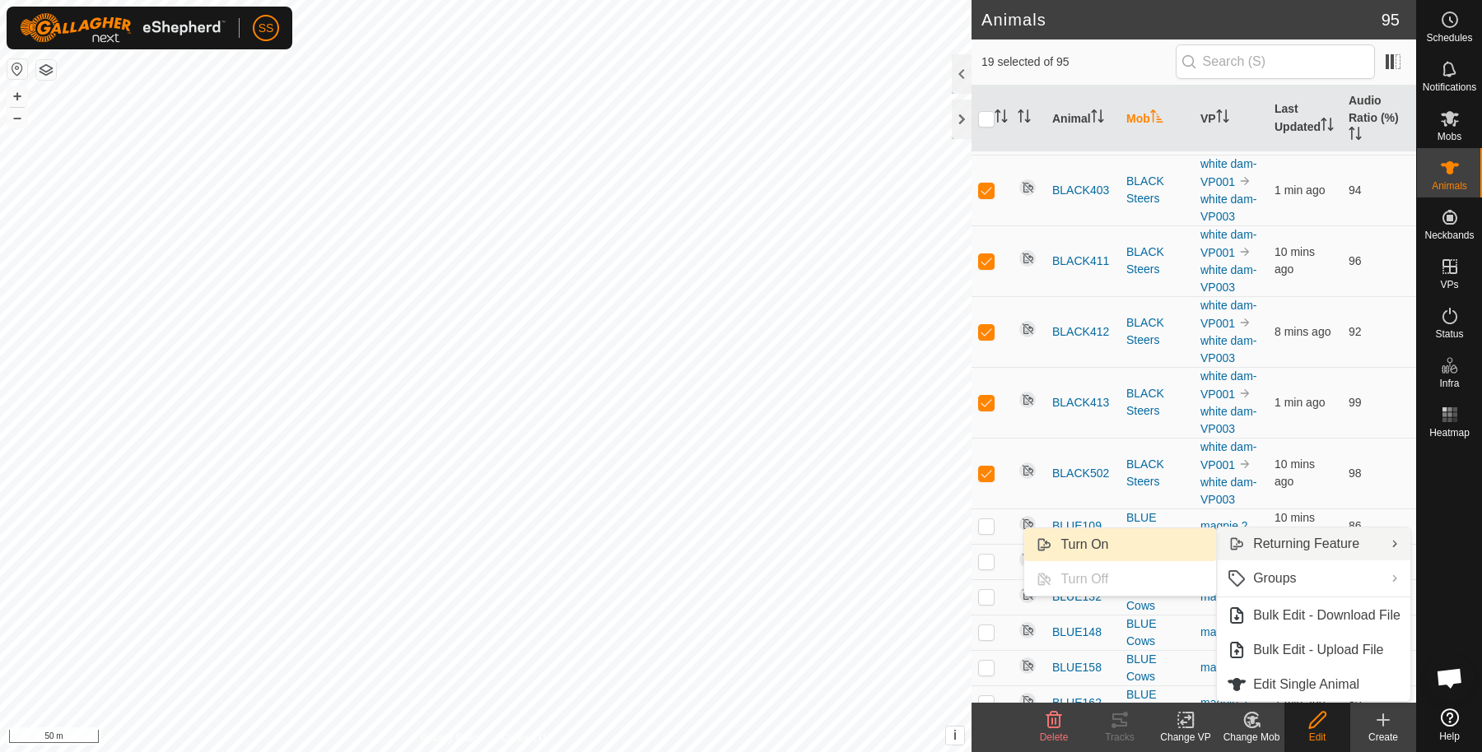
checkbox input "false"
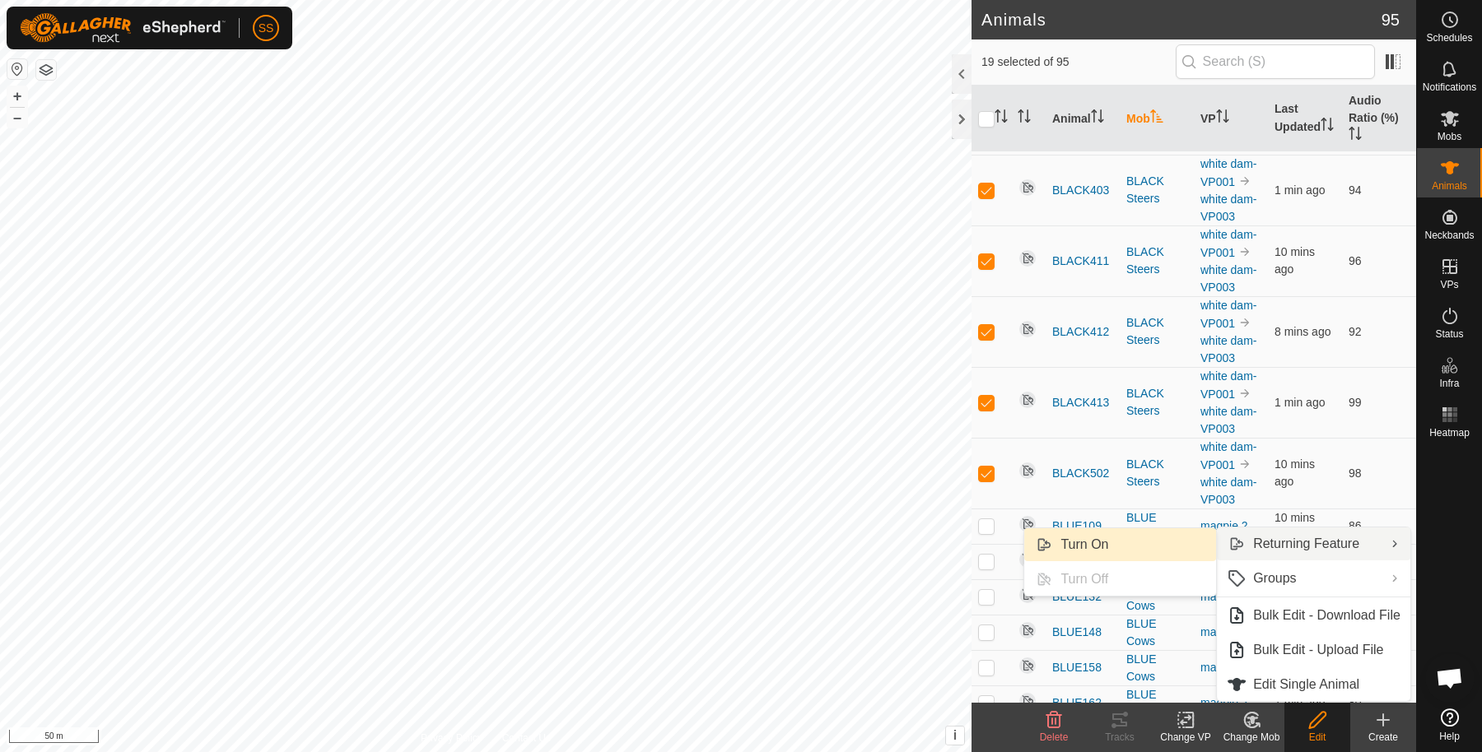
checkbox input "false"
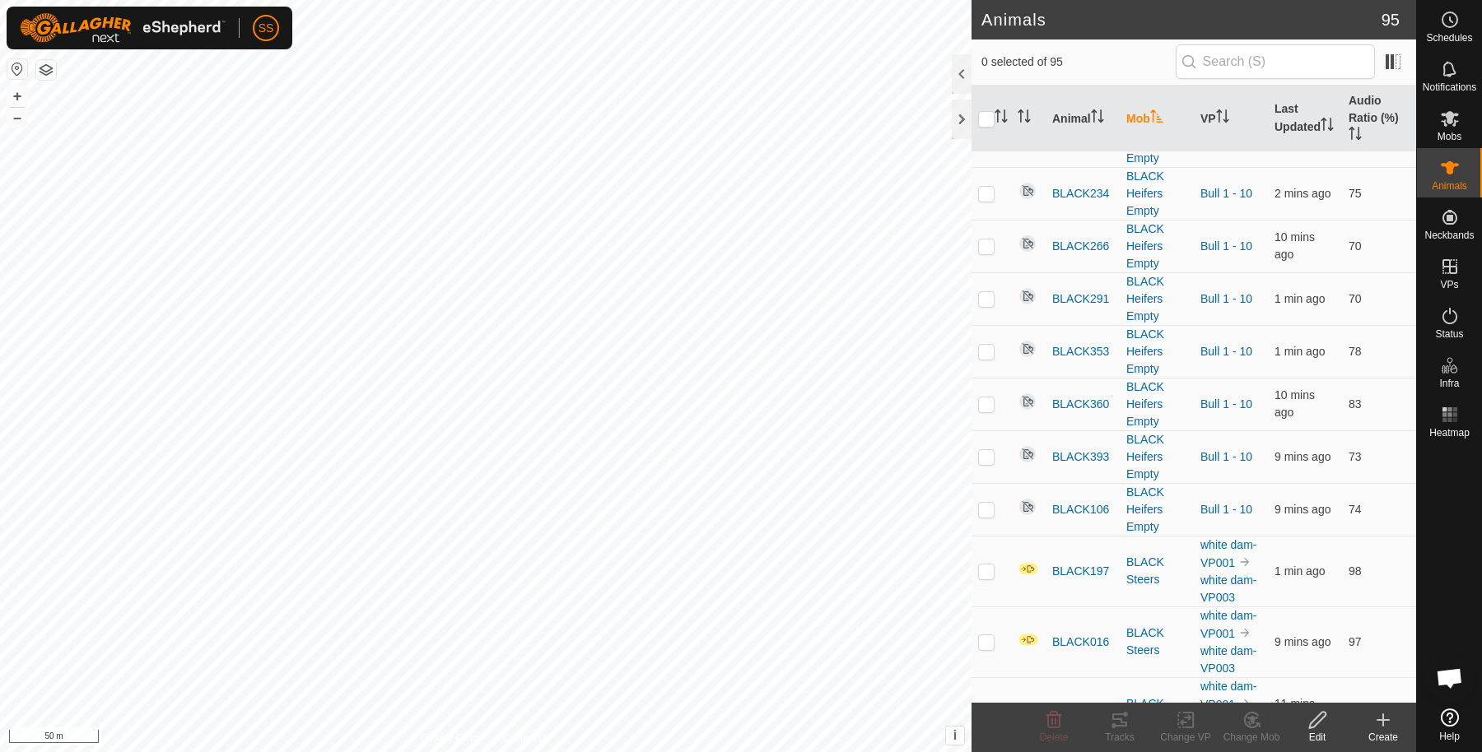
scroll to position [0, 0]
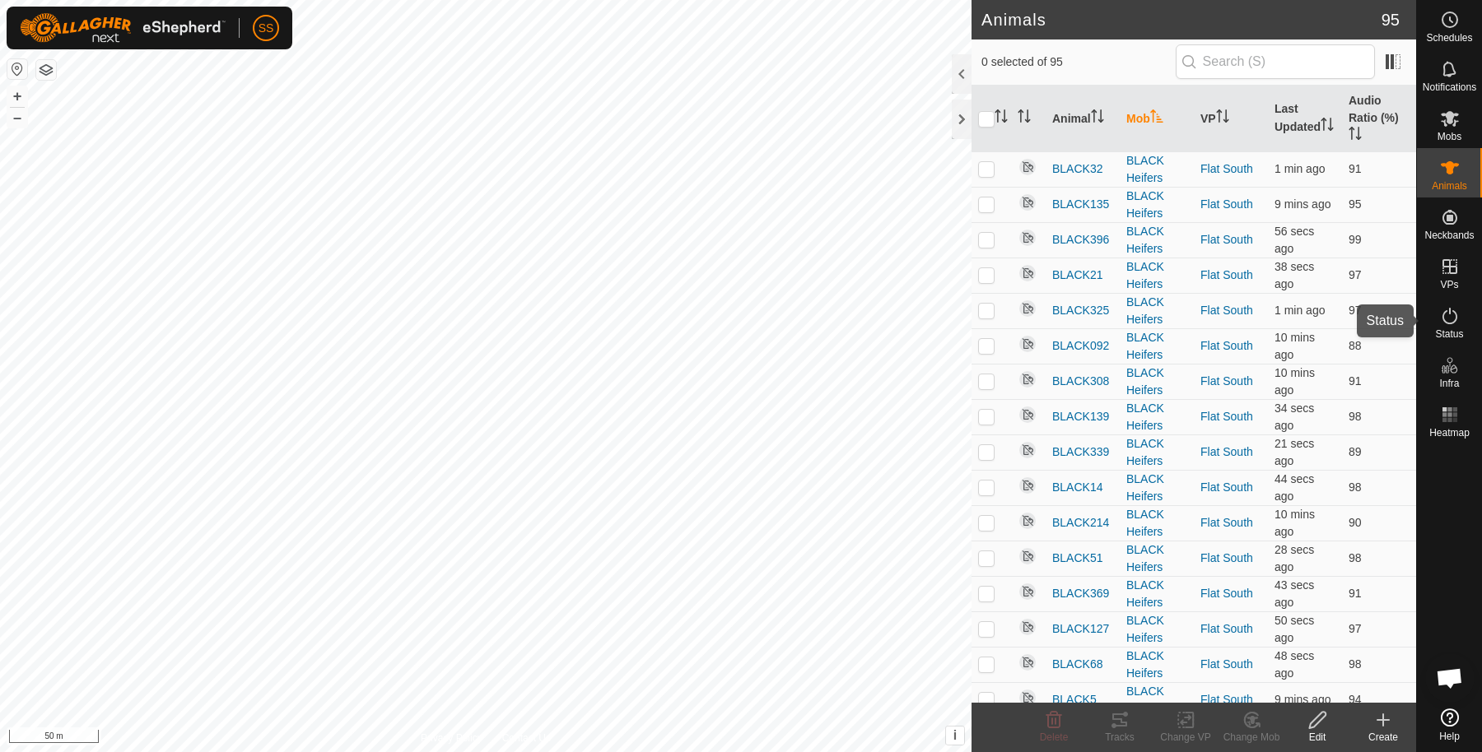
click at [1460, 316] on es-activation-svg-icon at bounding box center [1450, 316] width 30 height 26
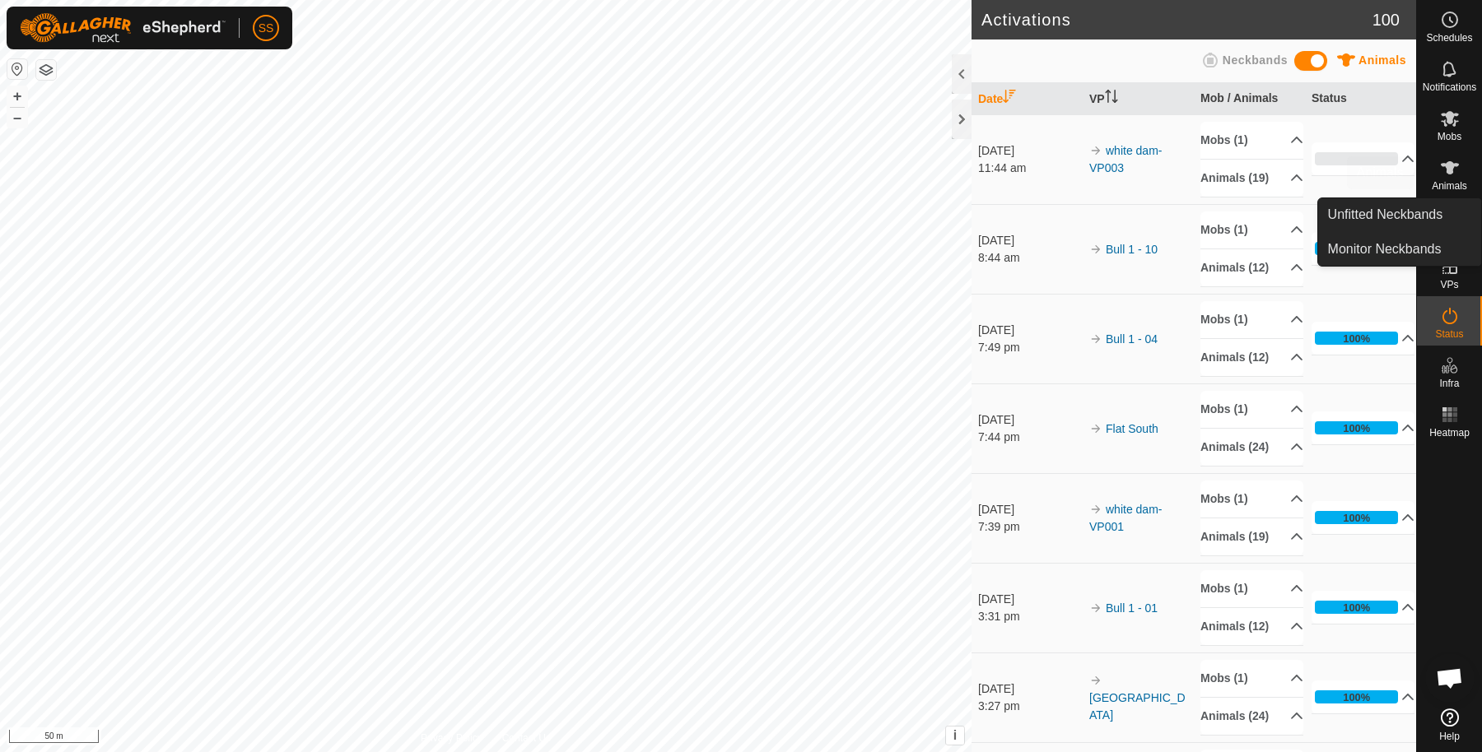
click at [1458, 159] on icon at bounding box center [1450, 168] width 20 height 20
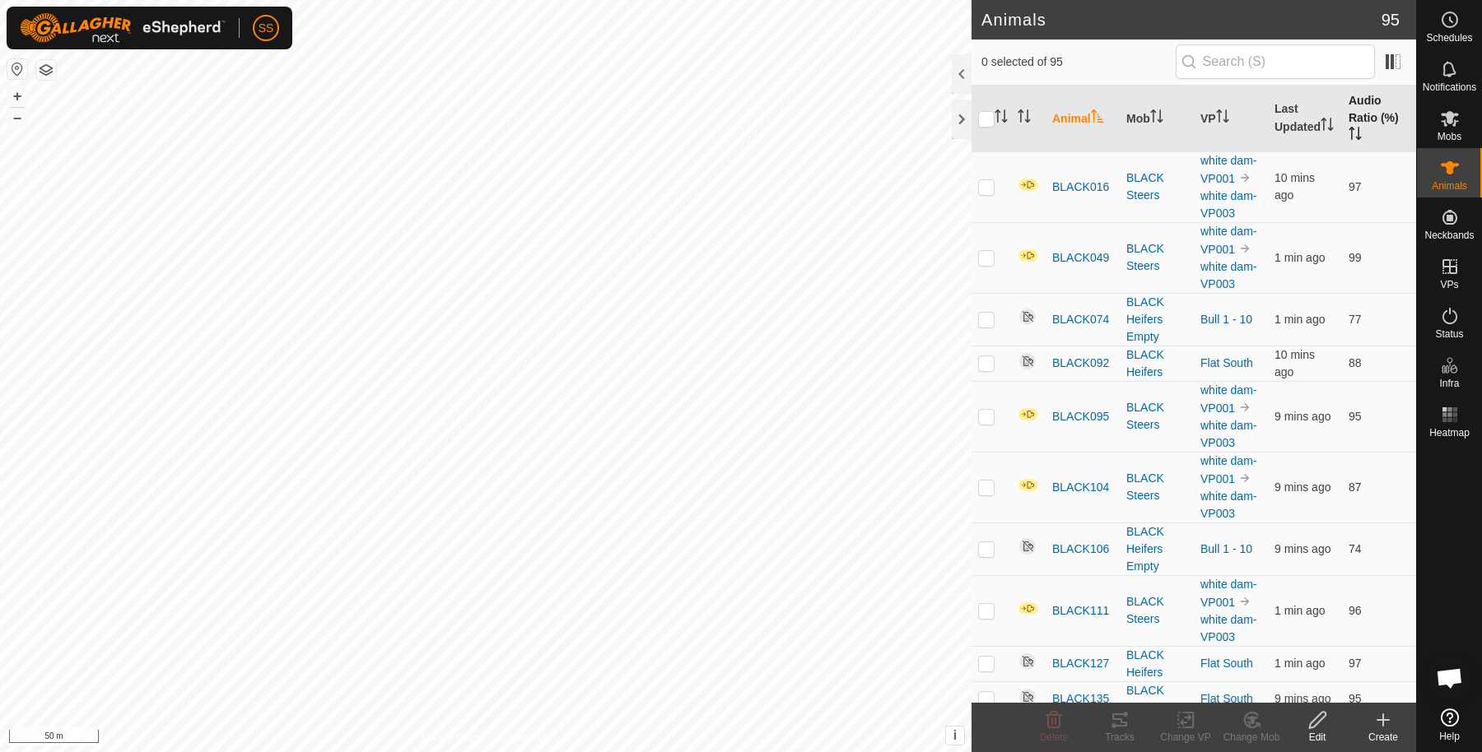
click at [1375, 102] on th "Audio Ratio (%)" at bounding box center [1379, 119] width 74 height 67
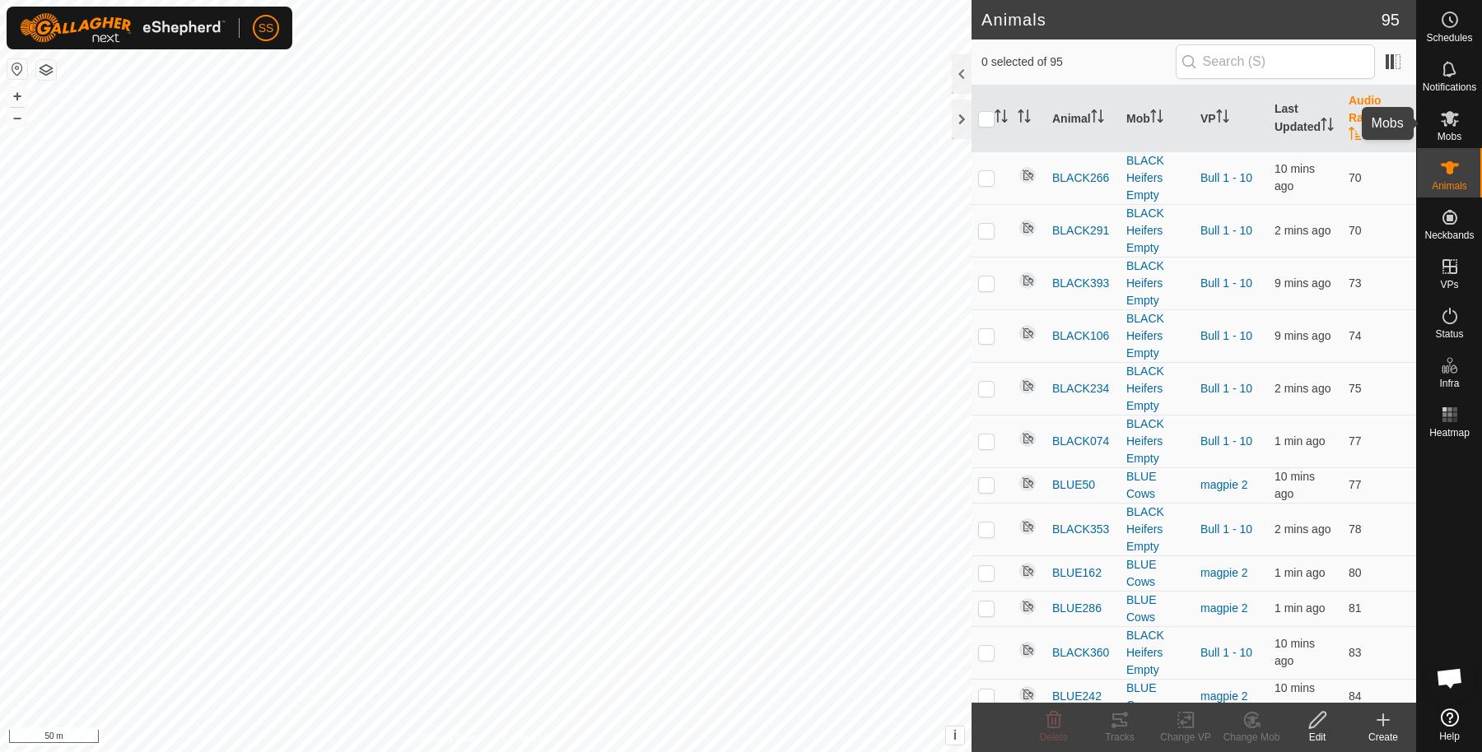
click at [1450, 118] on icon at bounding box center [1450, 119] width 18 height 16
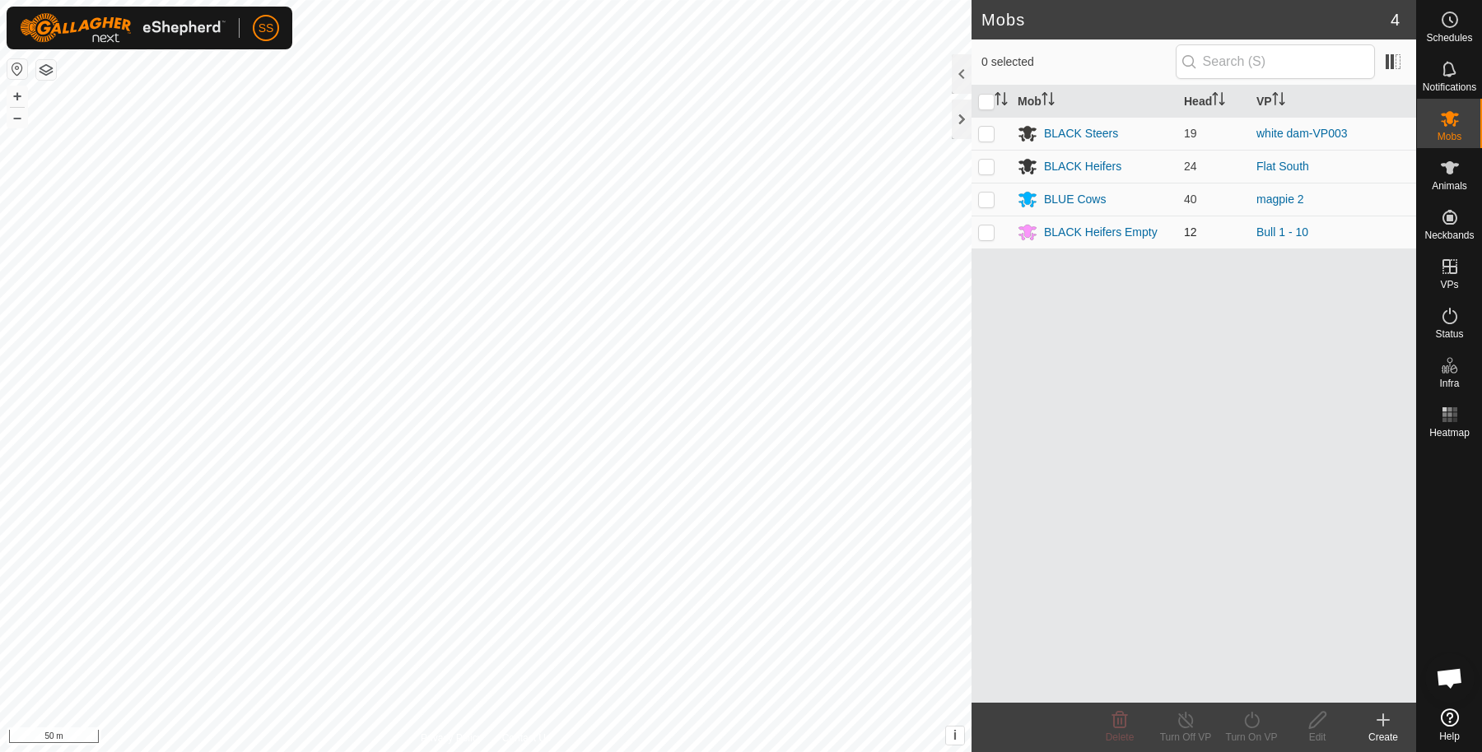
click at [986, 231] on p-checkbox at bounding box center [986, 232] width 16 height 13
click at [994, 229] on p-checkbox at bounding box center [986, 232] width 16 height 13
checkbox input "false"
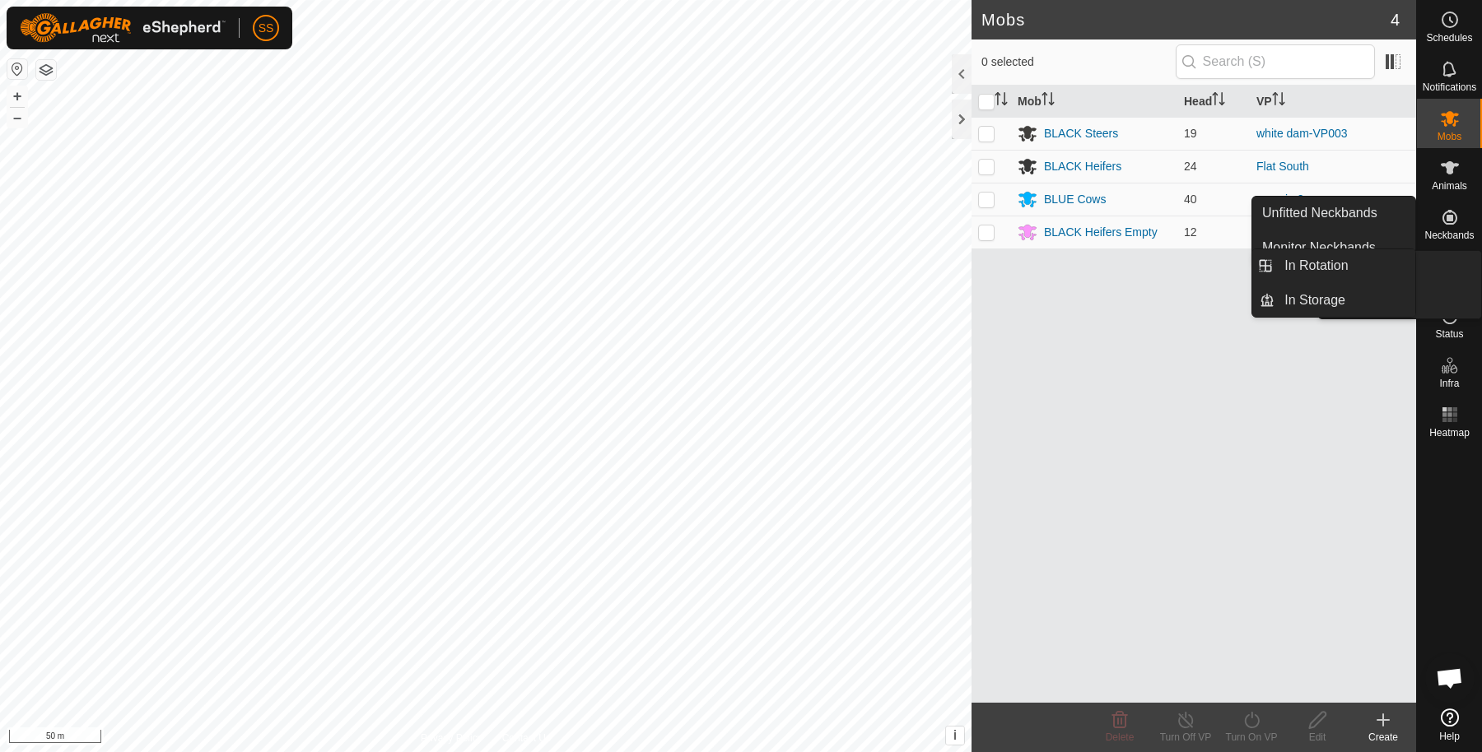
drag, startPoint x: 1451, startPoint y: 266, endPoint x: 1453, endPoint y: 280, distance: 14.1
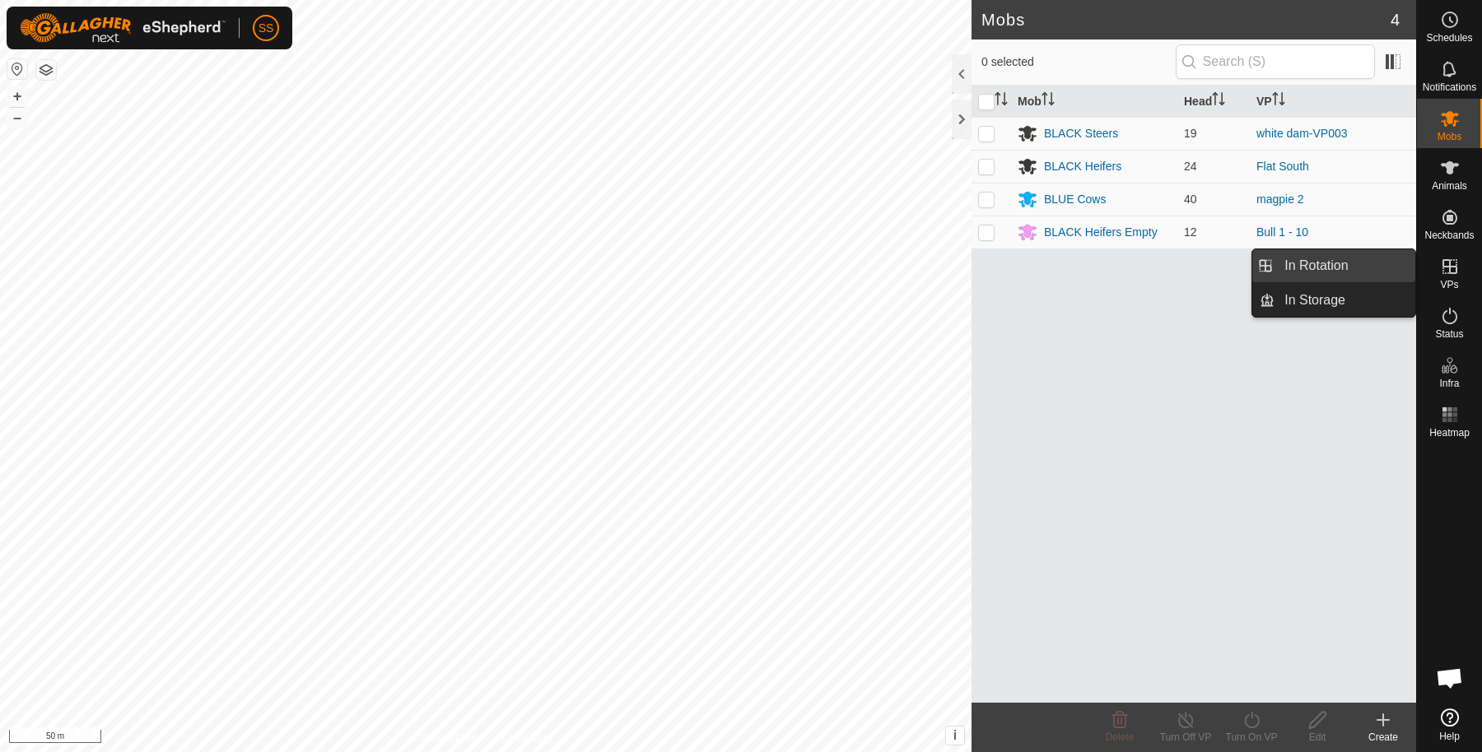
click at [1383, 268] on link "In Rotation" at bounding box center [1344, 265] width 141 height 33
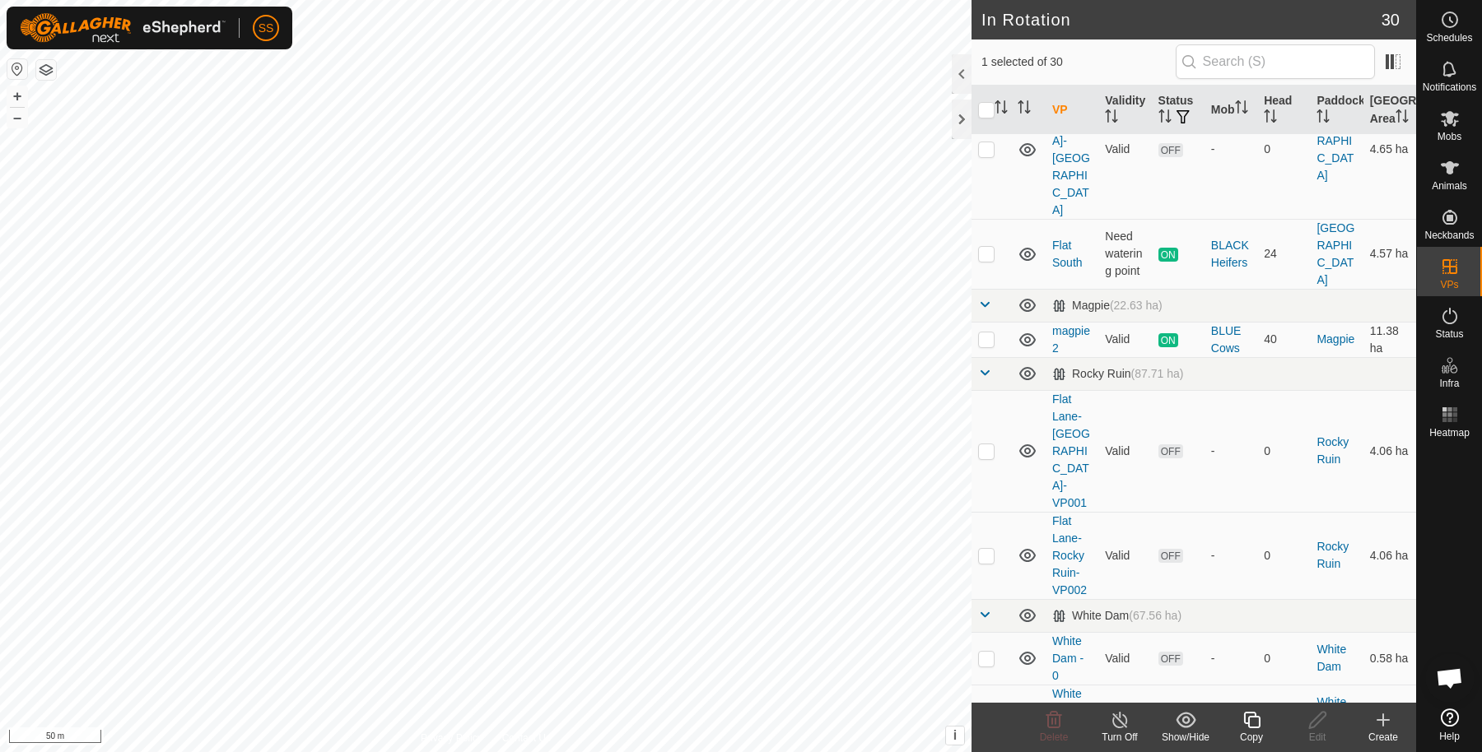
scroll to position [1063, 0]
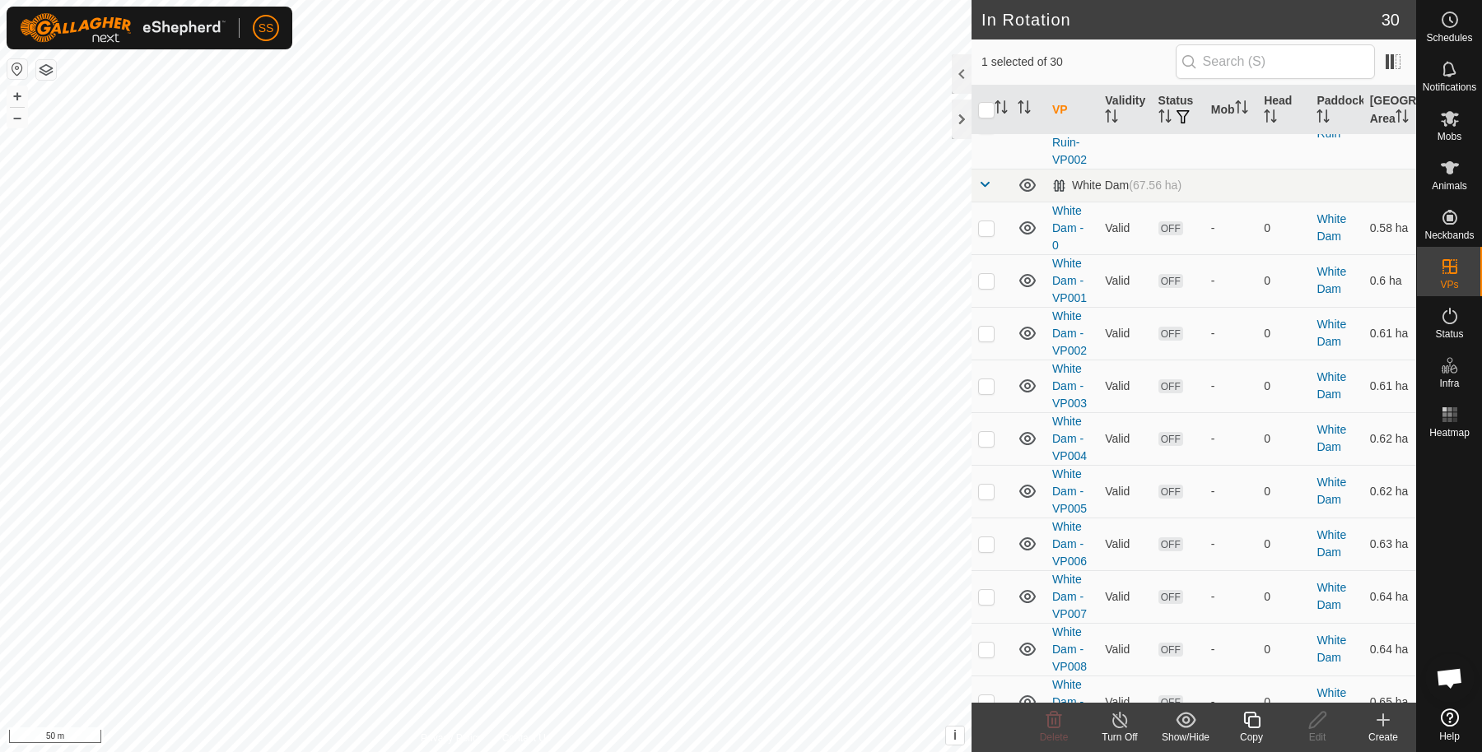
checkbox input "false"
click at [978, 696] on p-checkbox at bounding box center [986, 702] width 16 height 13
checkbox input "true"
click at [1253, 721] on icon at bounding box center [1251, 720] width 21 height 20
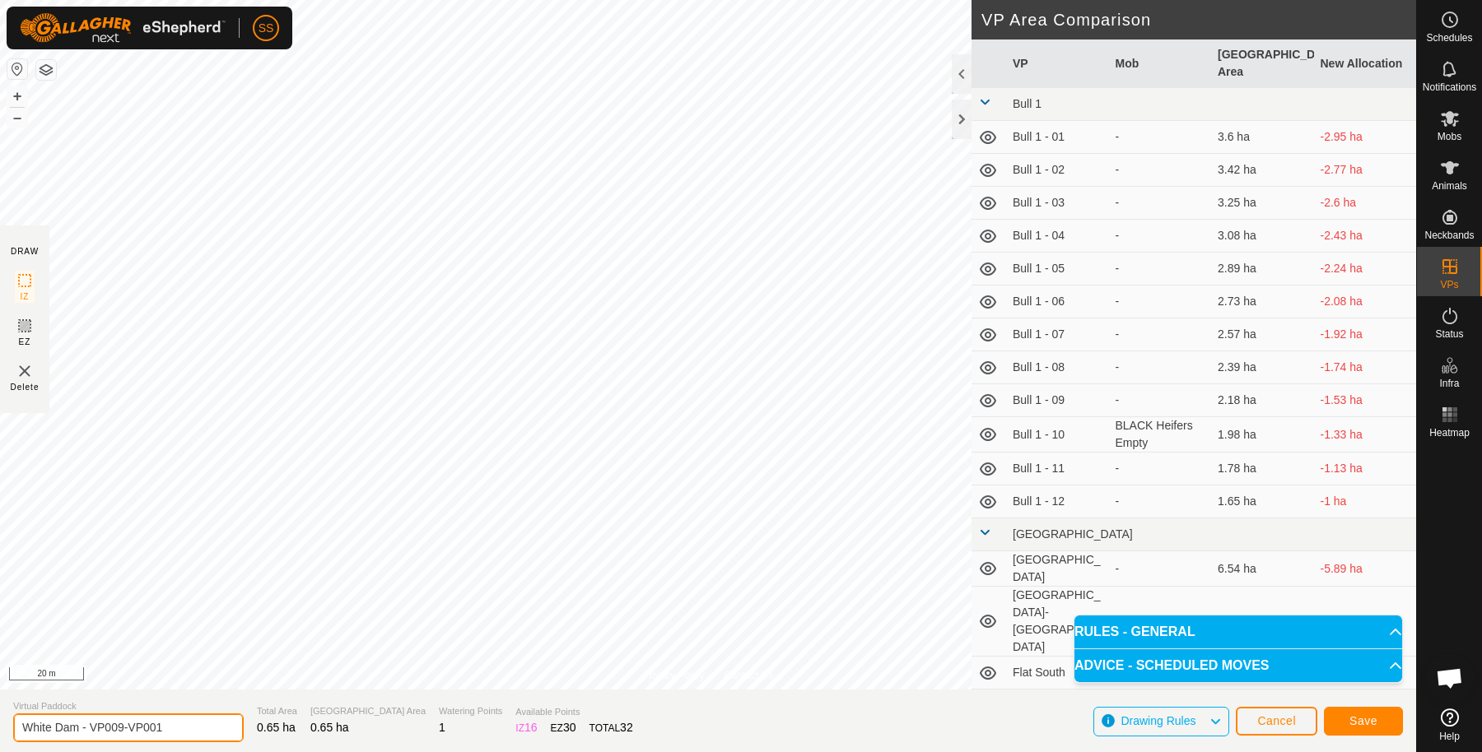
click at [178, 733] on input "White Dam - VP009-VP001" at bounding box center [128, 728] width 231 height 29
type input "White Dam - VP010"
click at [1369, 718] on span "Save" at bounding box center [1363, 721] width 28 height 13
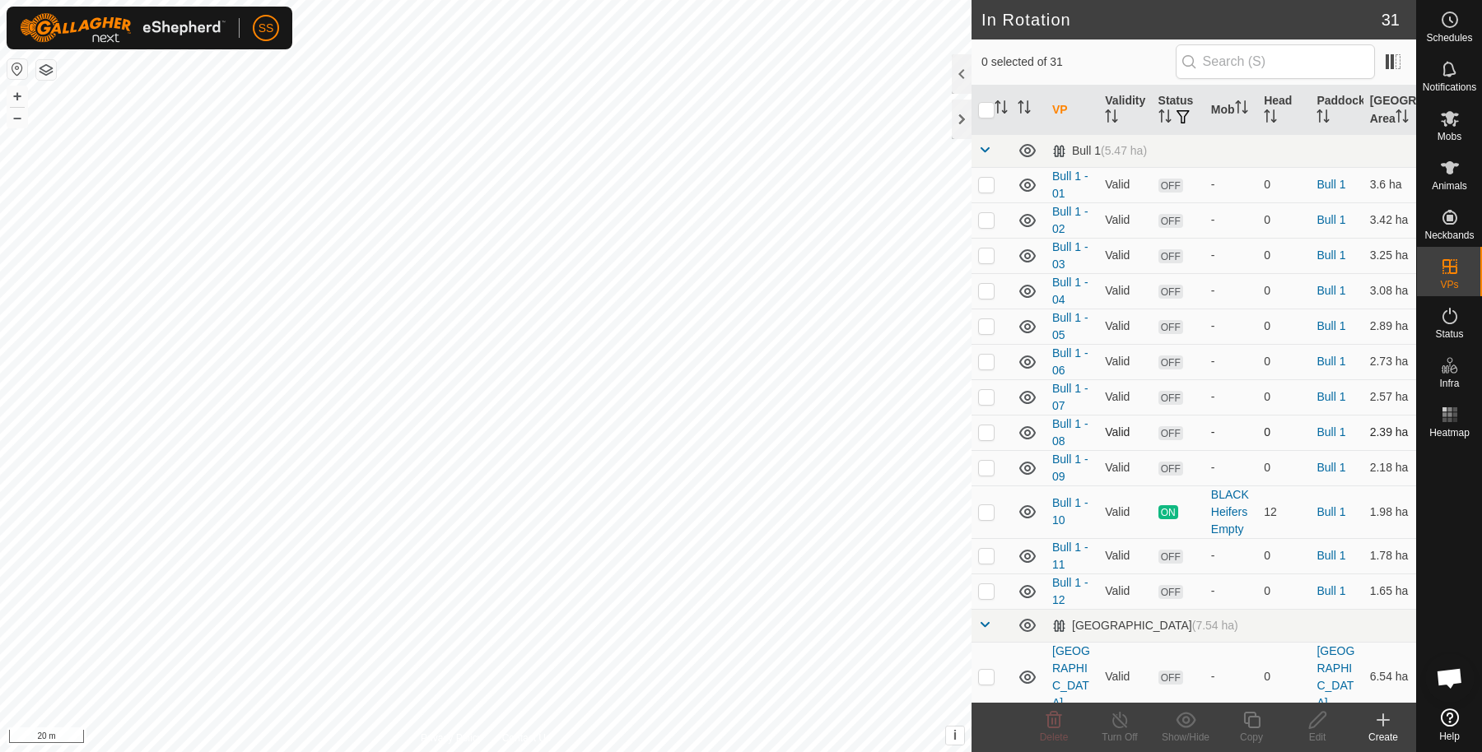
scroll to position [274, 0]
